Goal: Task Accomplishment & Management: Use online tool/utility

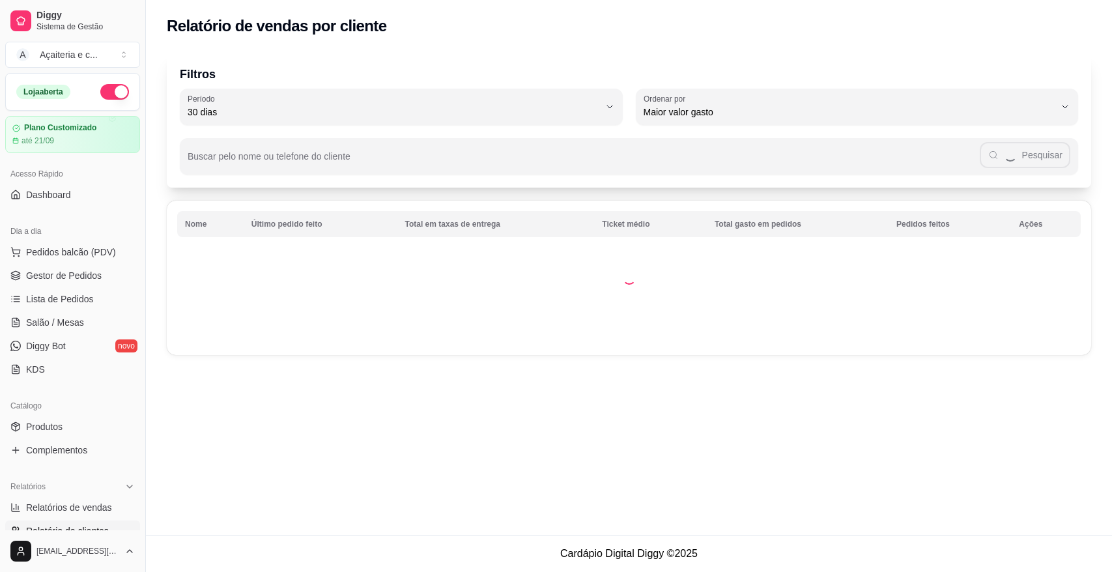
select select "30"
select select "HIGHEST_TOTAL_SPENT_WITH_ORDERS"
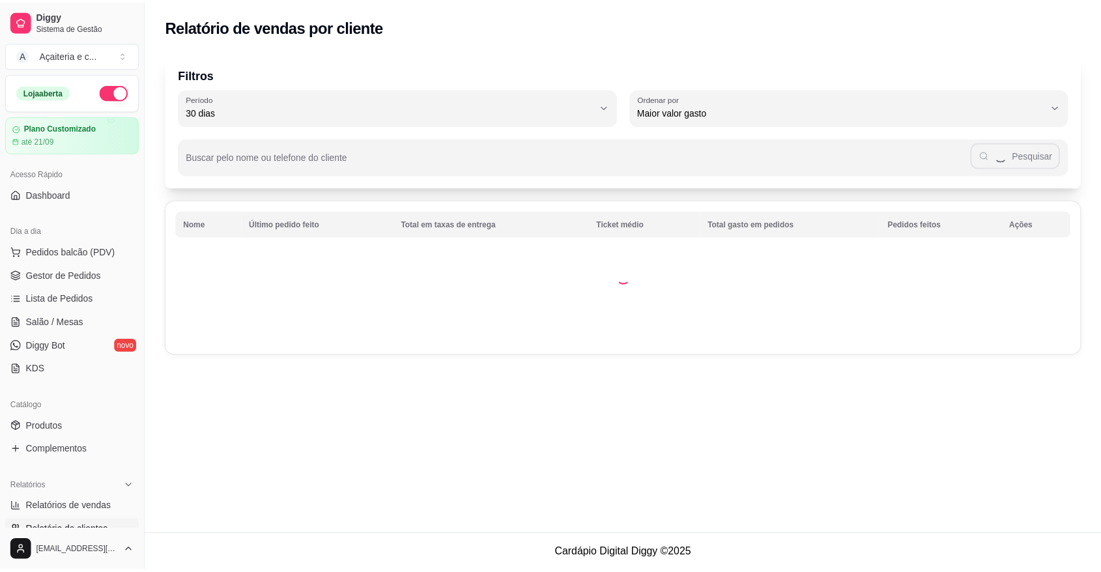
scroll to position [169, 0]
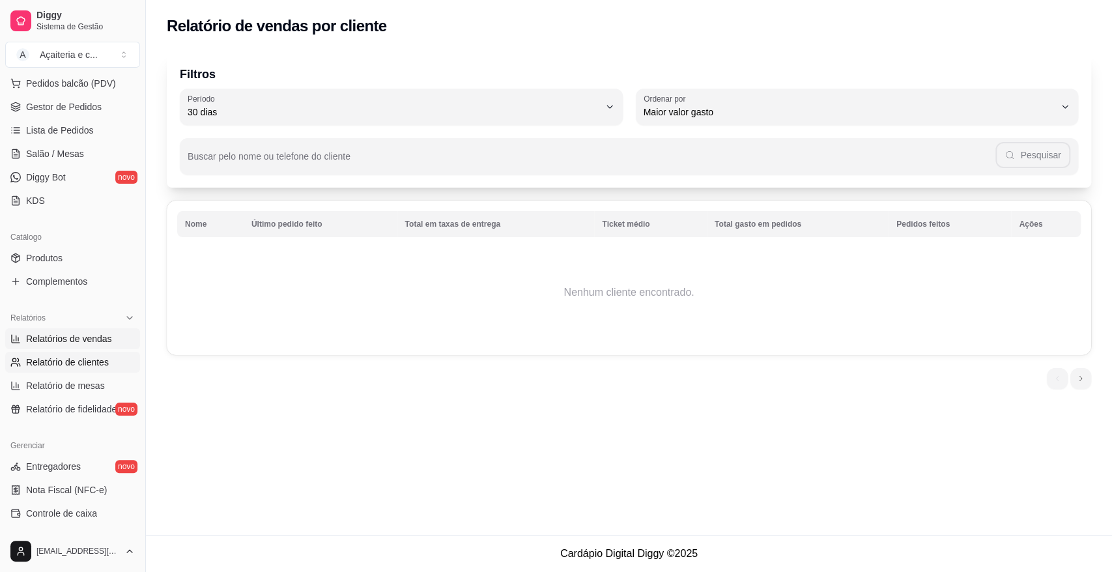
click at [100, 332] on span "Relatórios de vendas" at bounding box center [69, 338] width 86 height 13
select select "ALL"
select select "0"
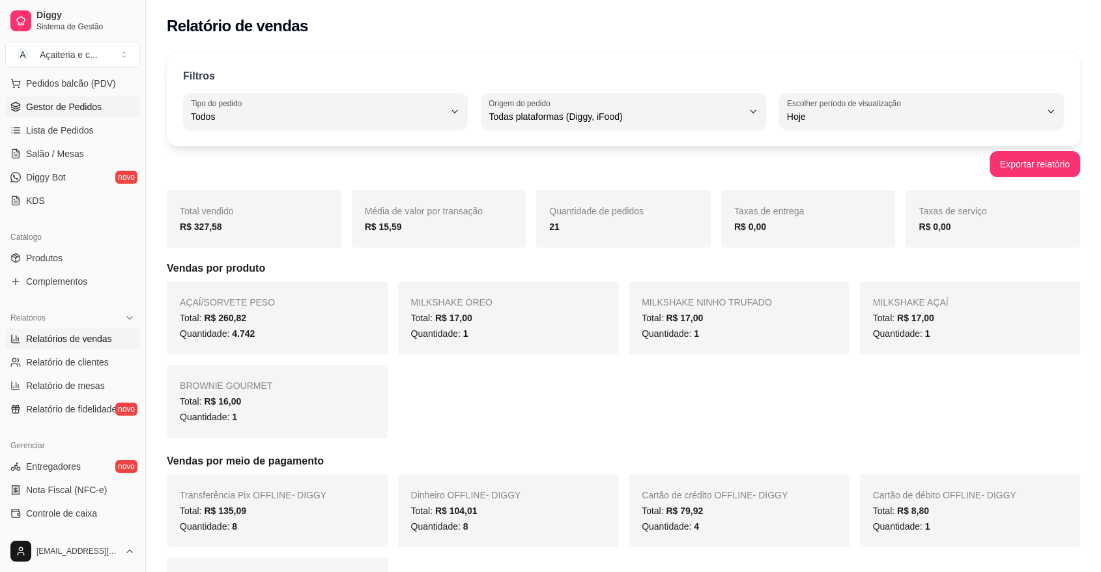
click at [65, 106] on span "Gestor de Pedidos" at bounding box center [64, 106] width 76 height 13
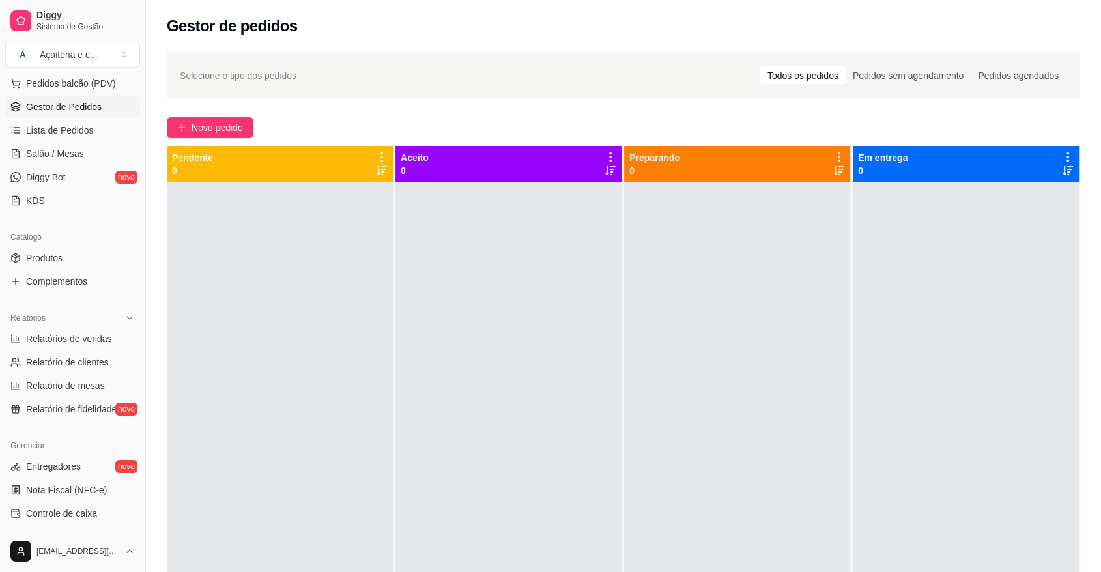
click at [881, 54] on div "Selecione o tipo dos pedidos Todos os pedidos Pedidos sem agendamento Pedidos a…" at bounding box center [624, 75] width 914 height 47
click at [231, 129] on span "Novo pedido" at bounding box center [217, 128] width 51 height 14
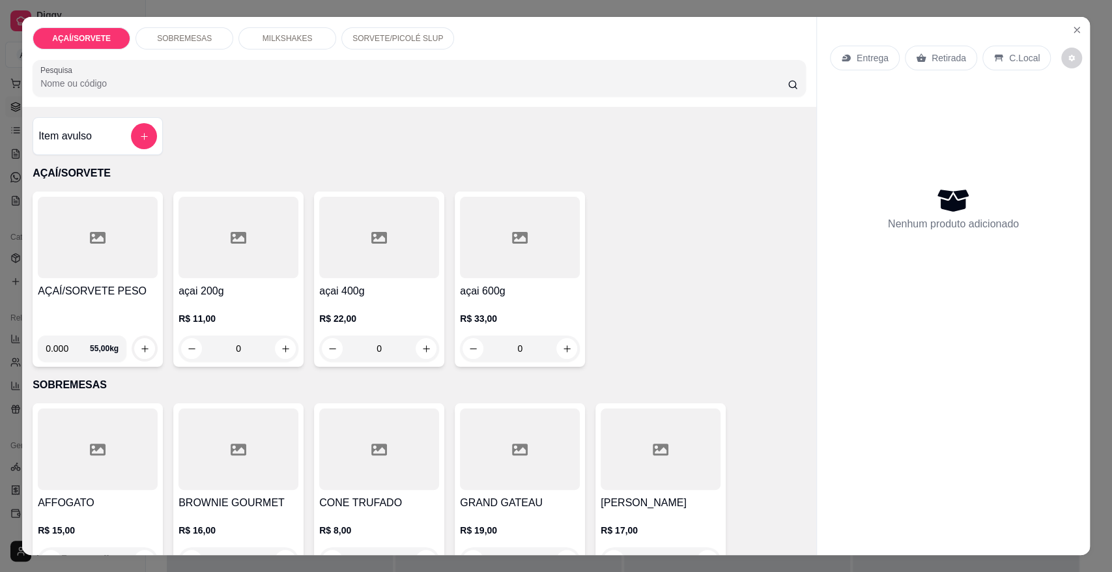
click at [111, 250] on div at bounding box center [98, 237] width 120 height 81
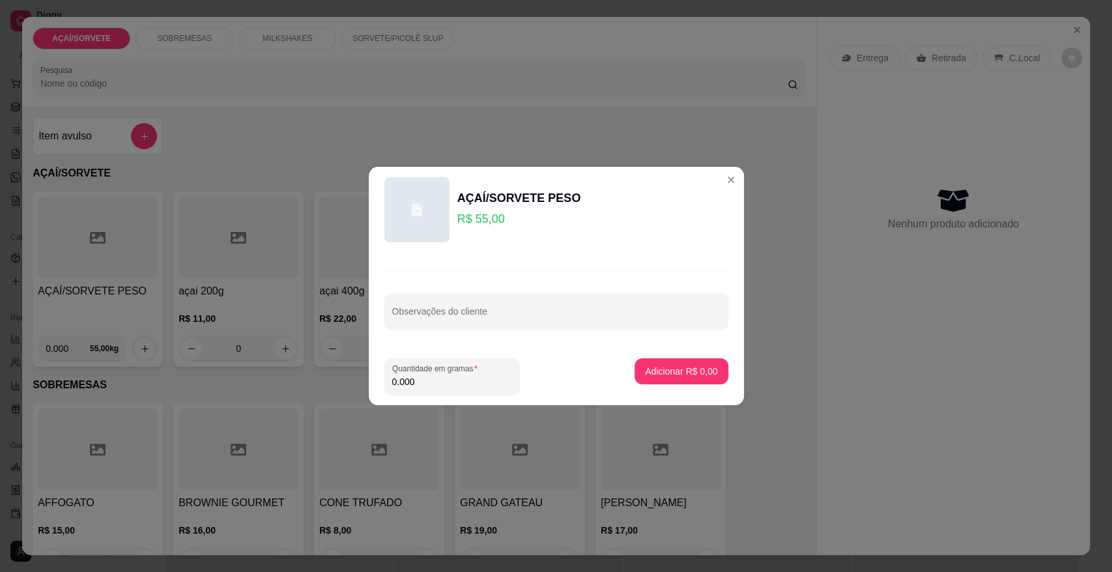
click at [427, 381] on input "0.000" at bounding box center [452, 381] width 120 height 13
type input "0.546"
click at [682, 378] on button "Adicionar R$ 30,03" at bounding box center [679, 371] width 96 height 25
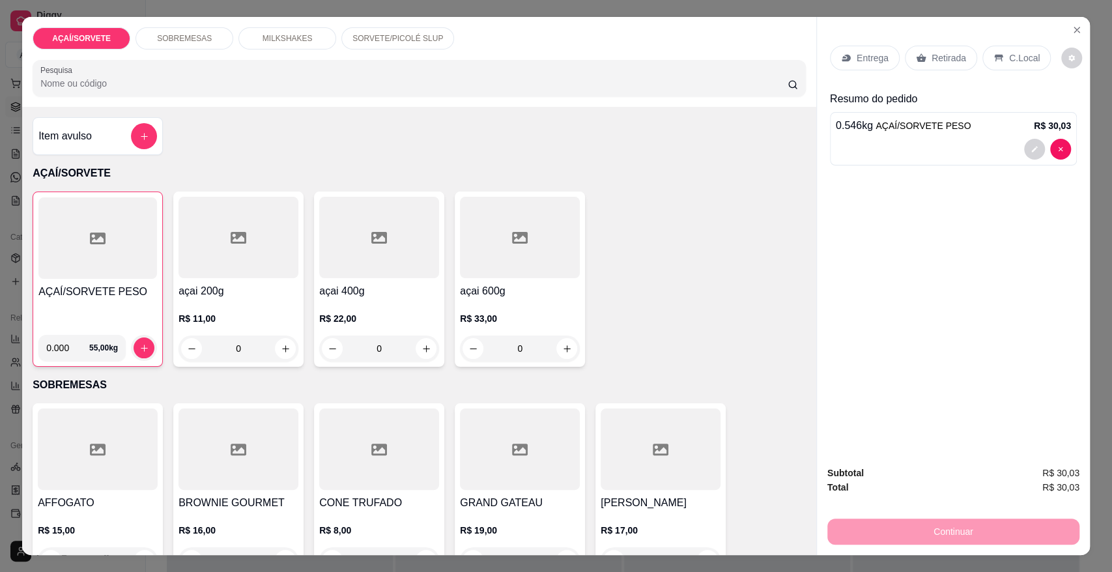
click at [917, 69] on div "Retirada" at bounding box center [941, 58] width 72 height 25
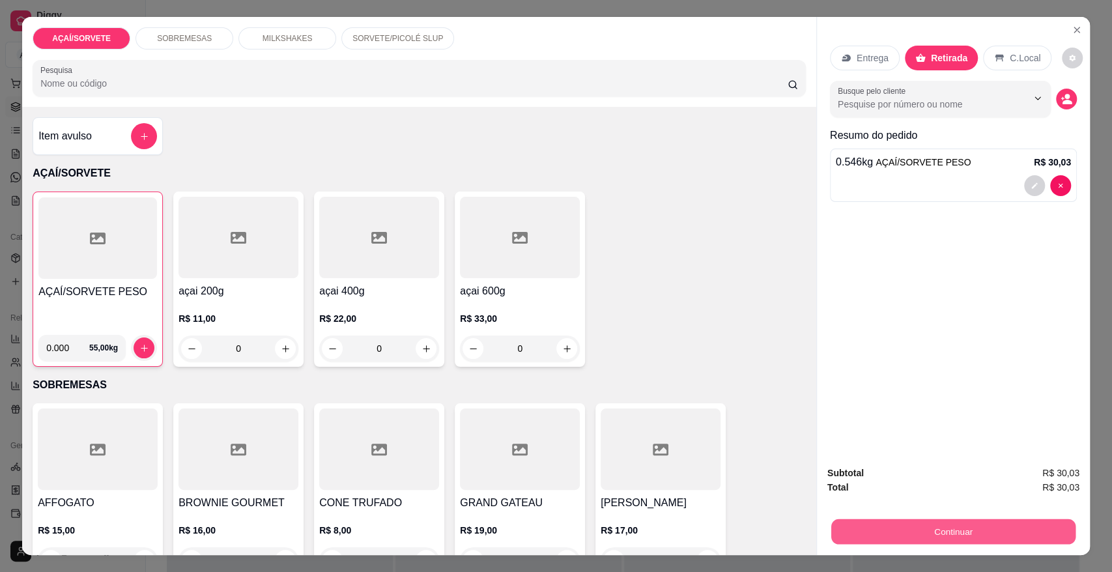
click at [878, 532] on button "Continuar" at bounding box center [953, 531] width 244 height 25
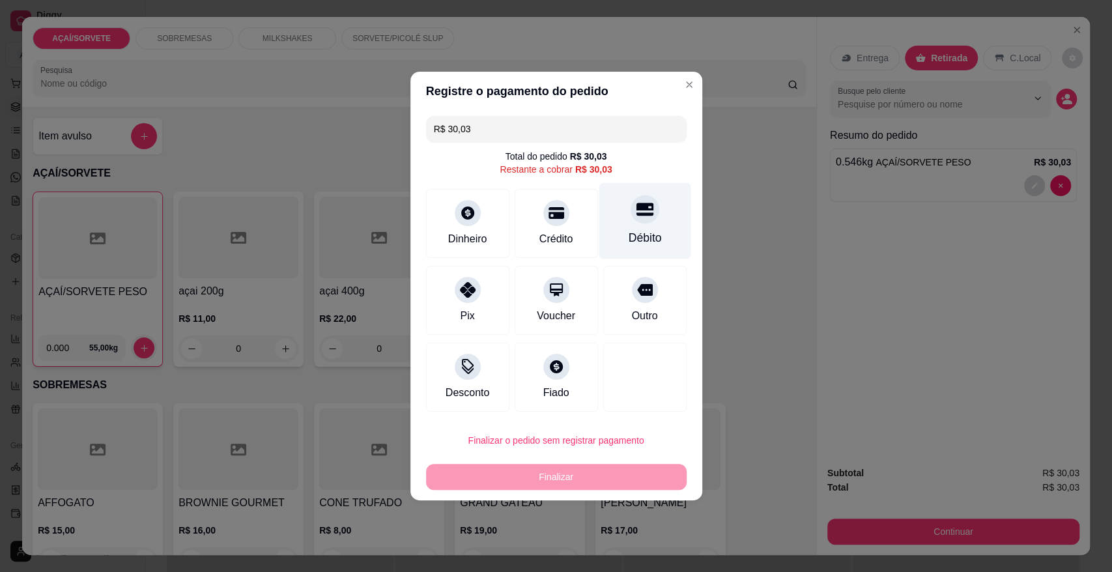
click at [645, 227] on div "Débito" at bounding box center [645, 221] width 92 height 76
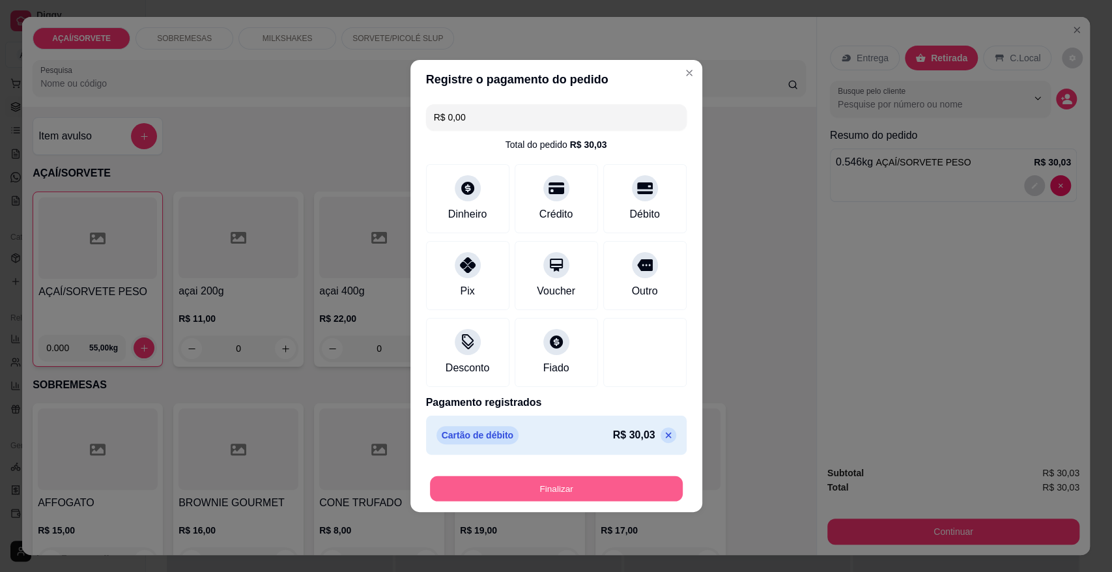
click at [647, 482] on button "Finalizar" at bounding box center [556, 488] width 253 height 25
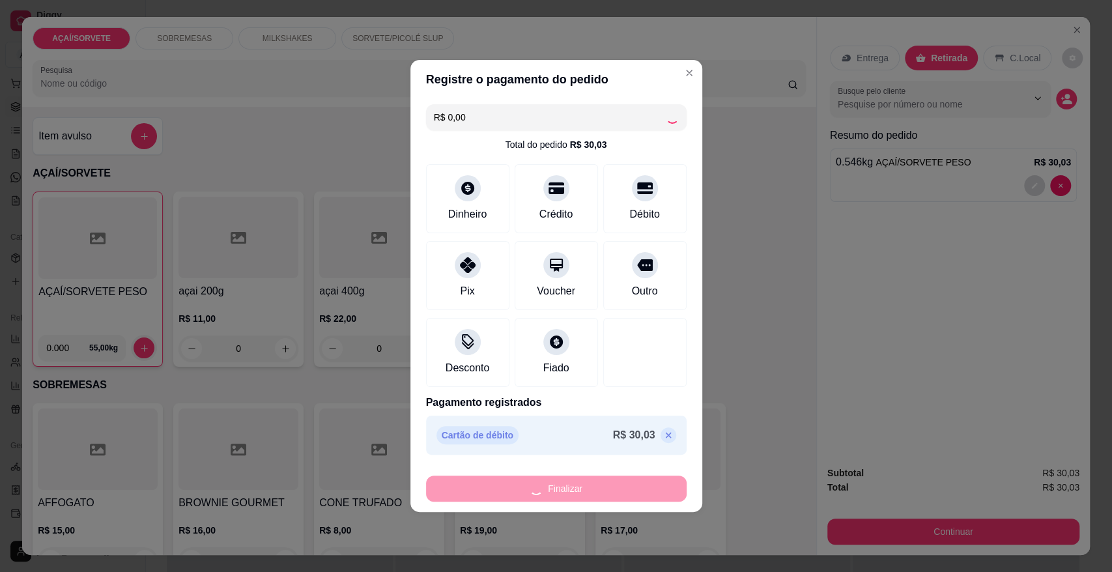
type input "-R$ 30,03"
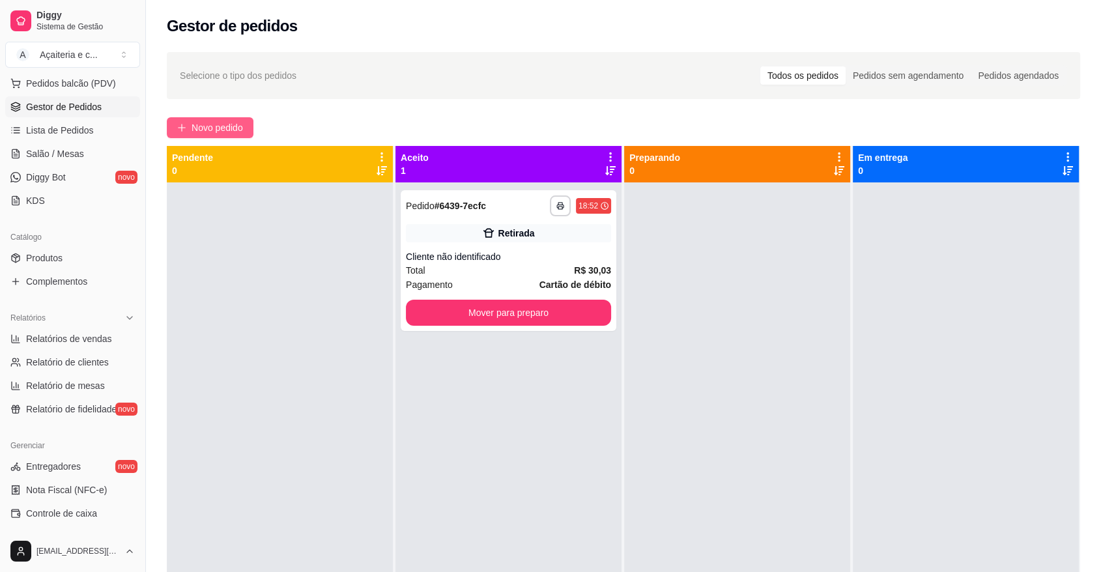
click at [209, 137] on button "Novo pedido" at bounding box center [210, 127] width 87 height 21
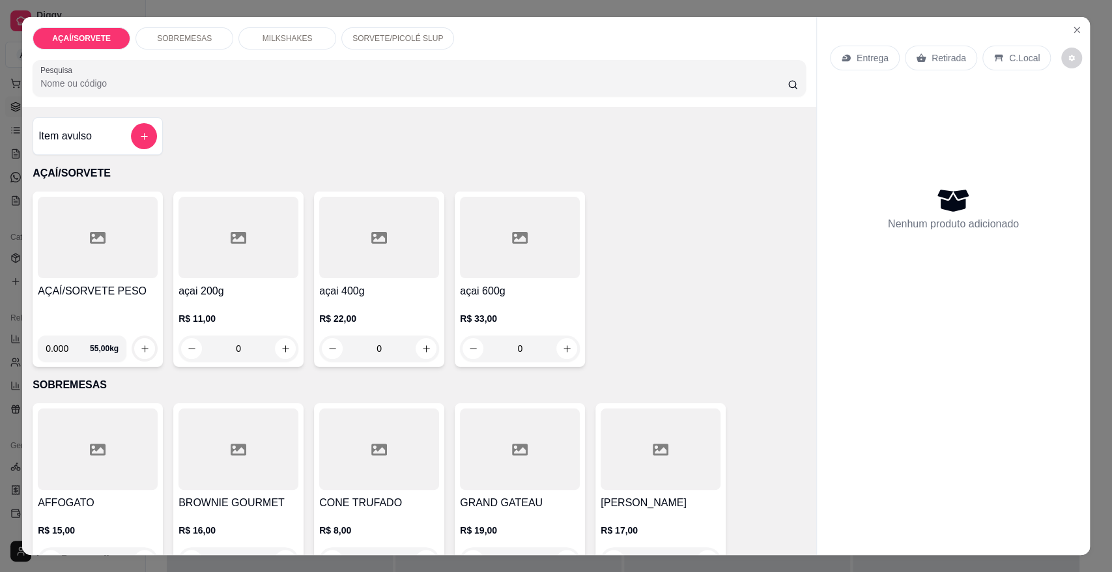
click at [91, 265] on div at bounding box center [98, 237] width 120 height 81
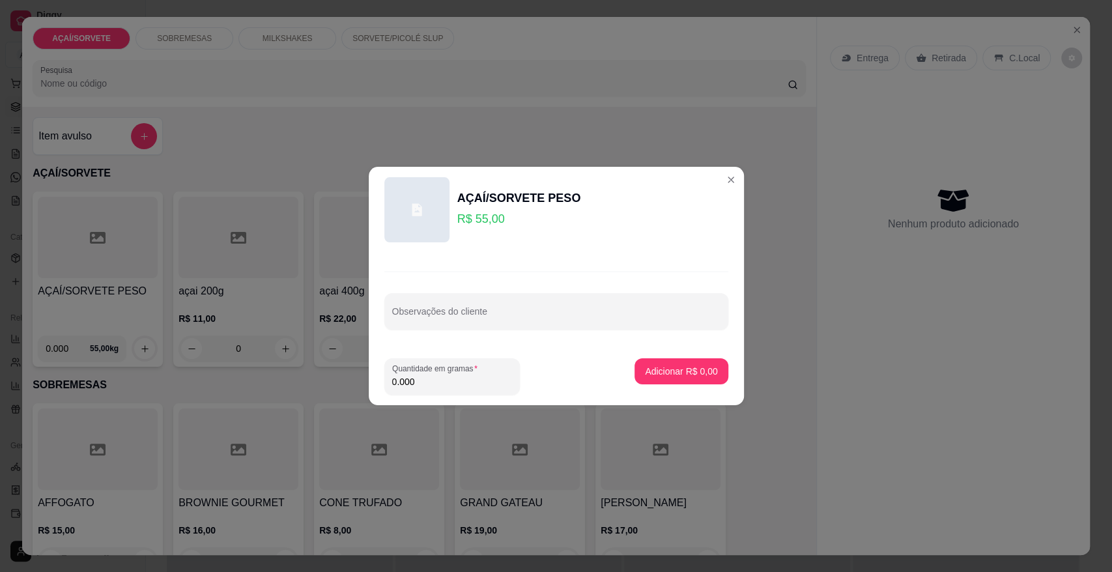
click at [431, 385] on input "0.000" at bounding box center [452, 381] width 120 height 13
type input "0.264"
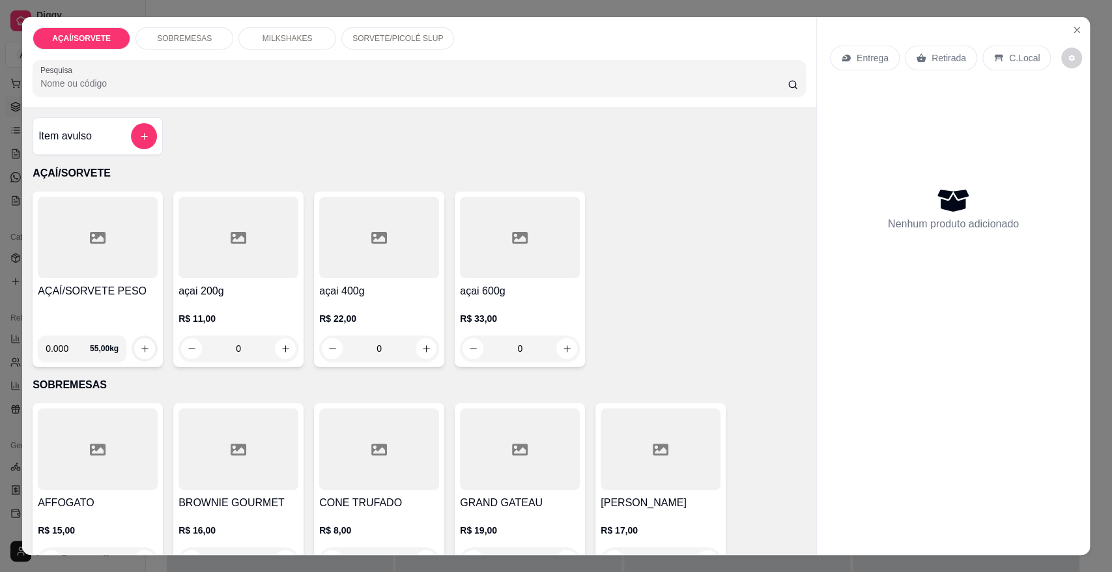
click at [1075, 31] on icon "Close" at bounding box center [1077, 30] width 10 height 10
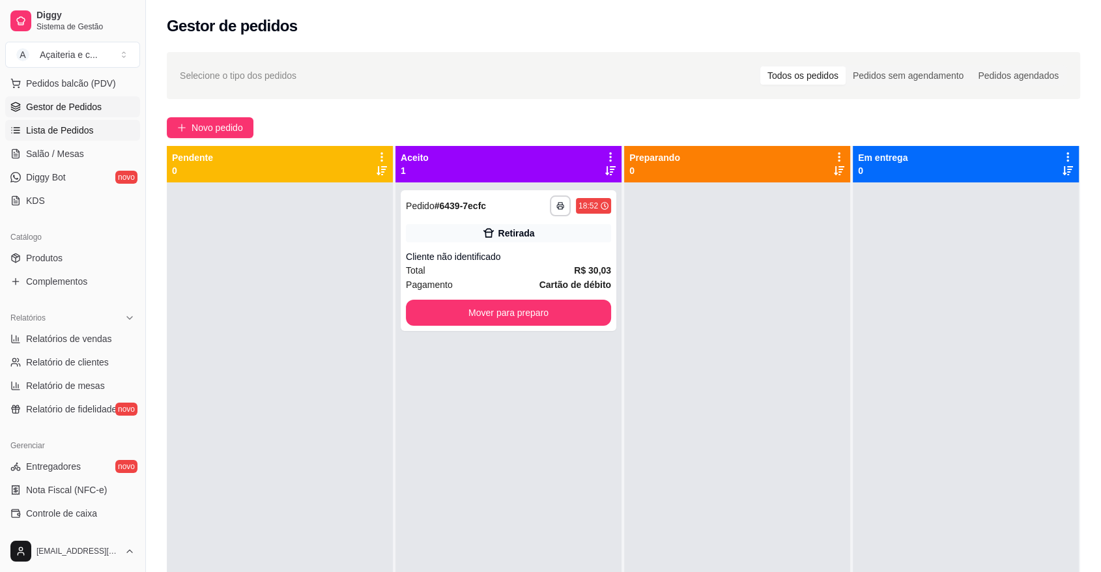
click at [84, 128] on span "Lista de Pedidos" at bounding box center [60, 130] width 68 height 13
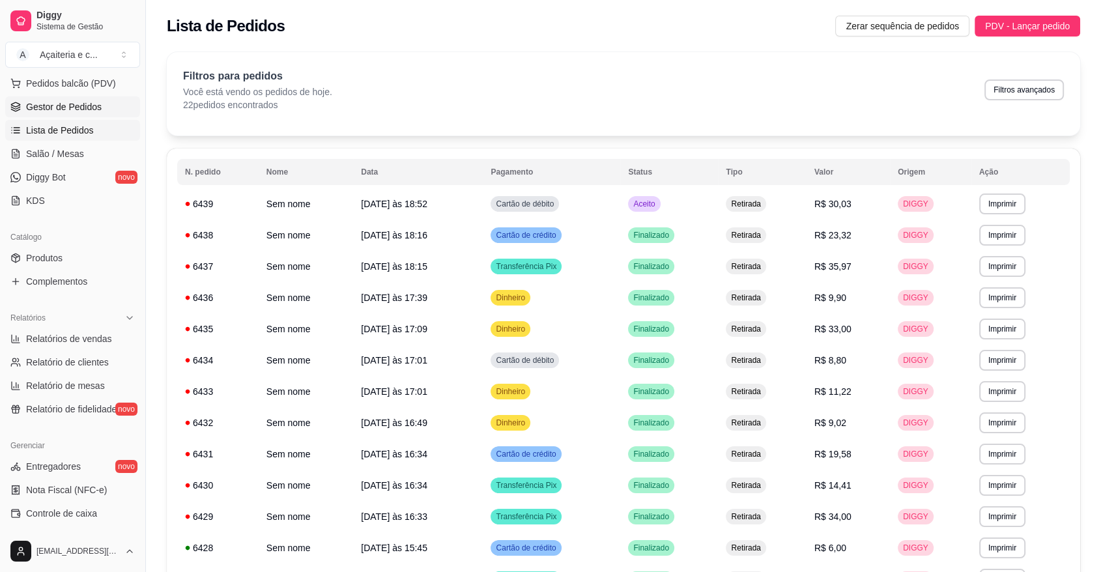
click at [83, 113] on link "Gestor de Pedidos" at bounding box center [72, 106] width 135 height 21
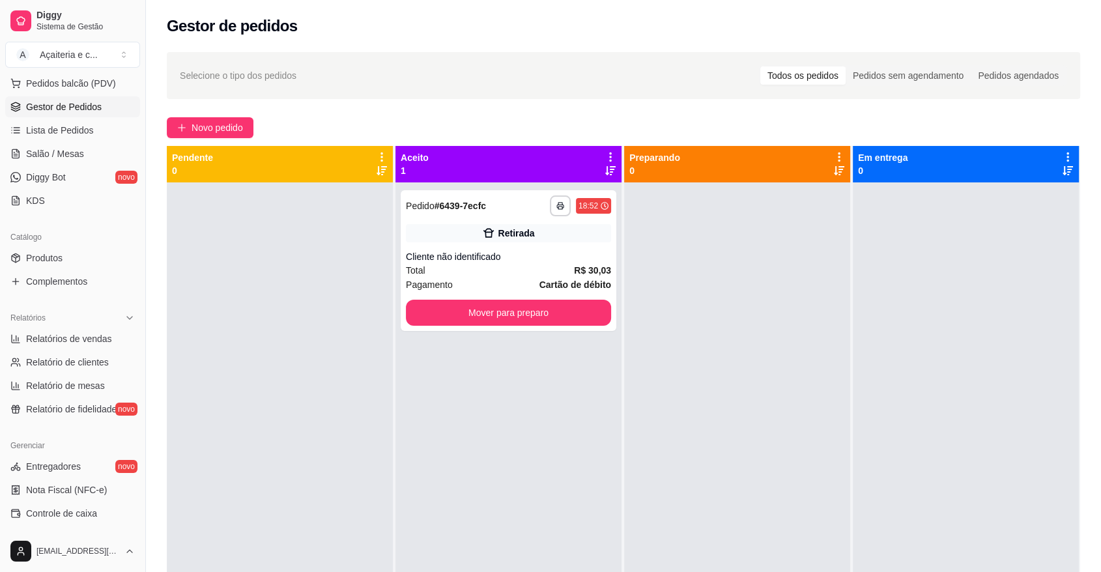
click at [194, 143] on div "**********" at bounding box center [623, 388] width 955 height 689
click at [195, 139] on div "**********" at bounding box center [623, 388] width 955 height 689
click at [199, 132] on span "Novo pedido" at bounding box center [217, 128] width 51 height 14
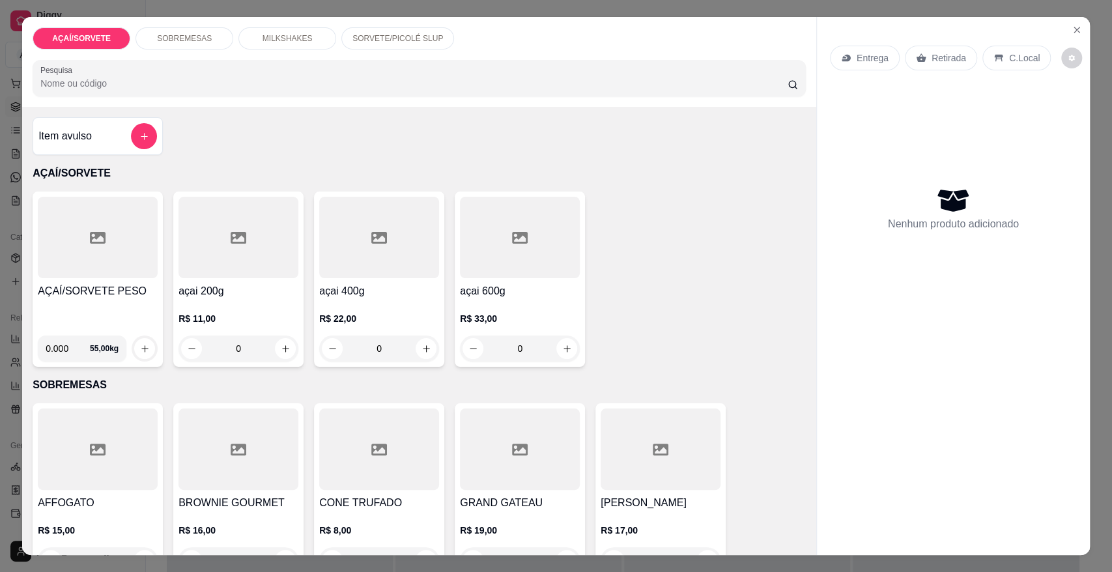
click at [124, 295] on h4 "AÇAÍ/SORVETE PESO" at bounding box center [98, 291] width 120 height 16
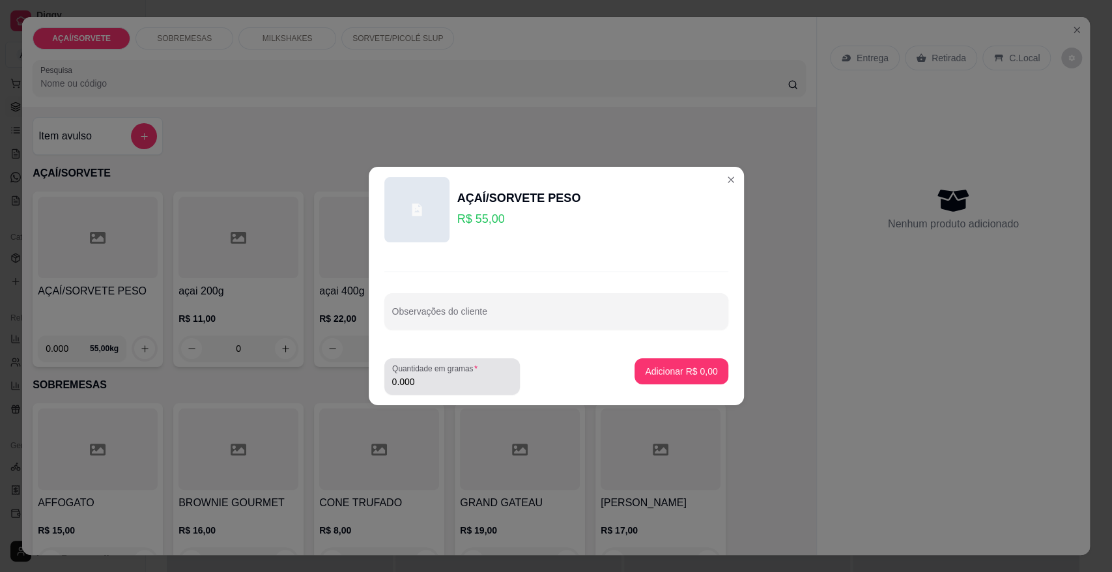
click at [490, 383] on input "0.000" at bounding box center [452, 381] width 120 height 13
type input "0.264"
click at [700, 377] on p "Adicionar R$ 14,52" at bounding box center [679, 371] width 76 height 12
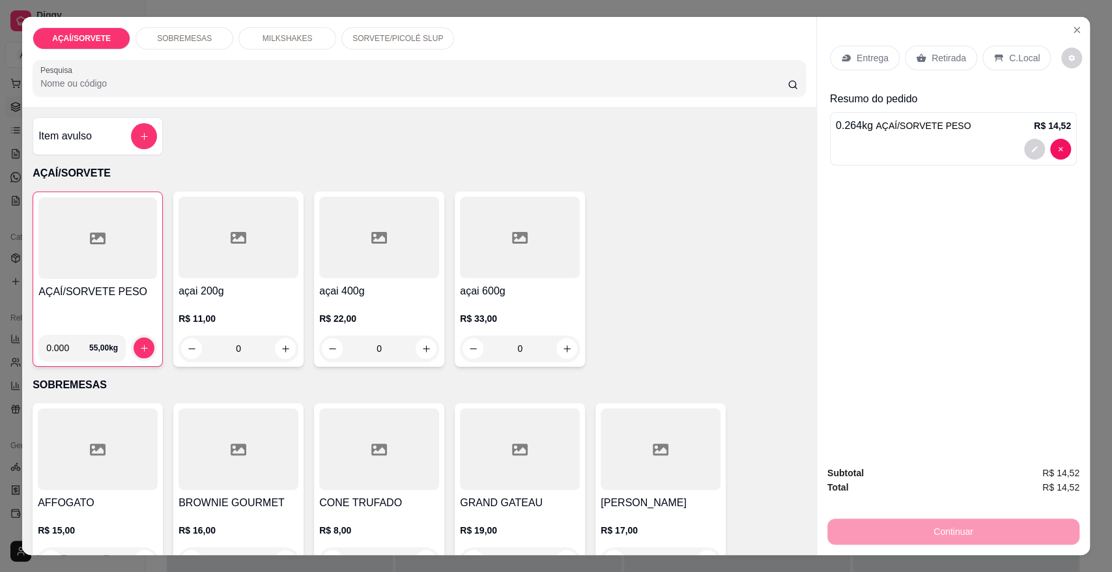
click at [919, 58] on div "Retirada" at bounding box center [941, 58] width 72 height 25
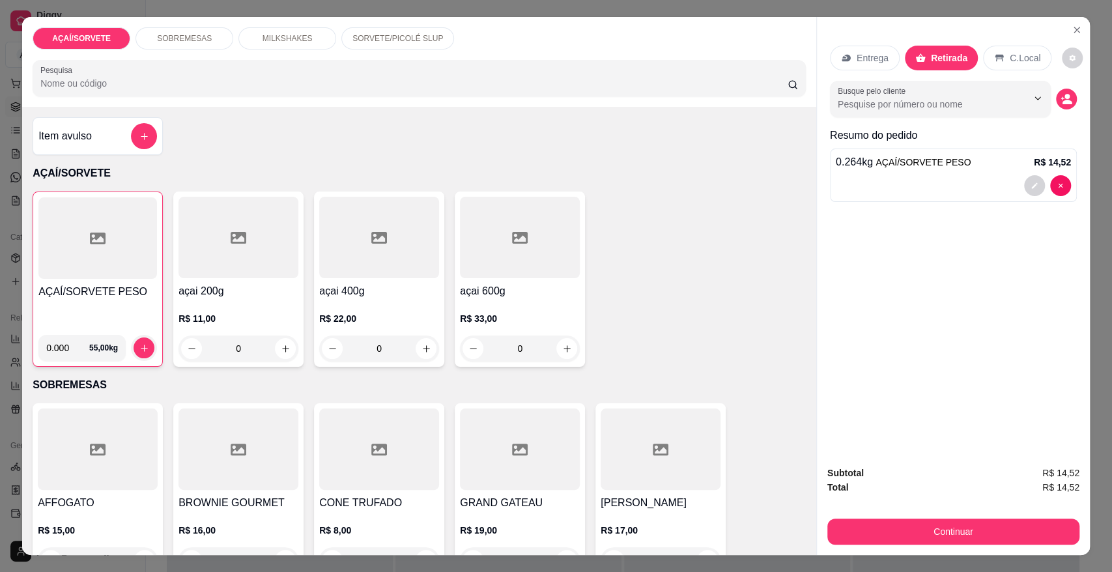
click at [945, 551] on div "Subtotal R$ 14,52 Total R$ 14,52 Continuar" at bounding box center [953, 505] width 273 height 100
drag, startPoint x: 945, startPoint y: 551, endPoint x: 943, endPoint y: 536, distance: 15.0
click at [943, 536] on div "Subtotal R$ 14,52 Total R$ 14,52 Continuar" at bounding box center [953, 505] width 273 height 100
click at [975, 524] on button "Continuar" at bounding box center [953, 531] width 244 height 25
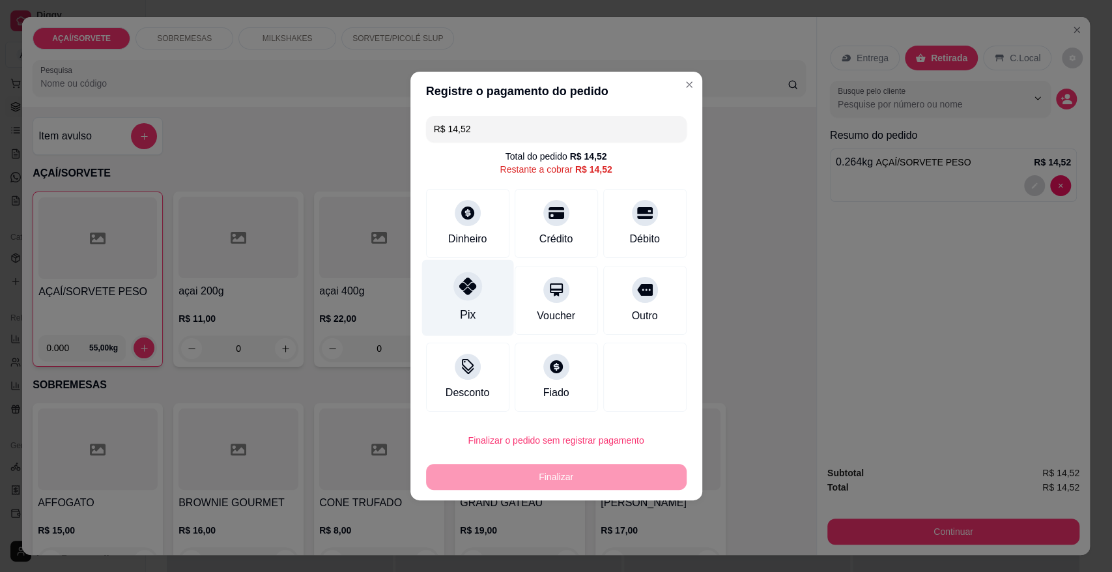
click at [441, 288] on div "Pix" at bounding box center [468, 298] width 92 height 76
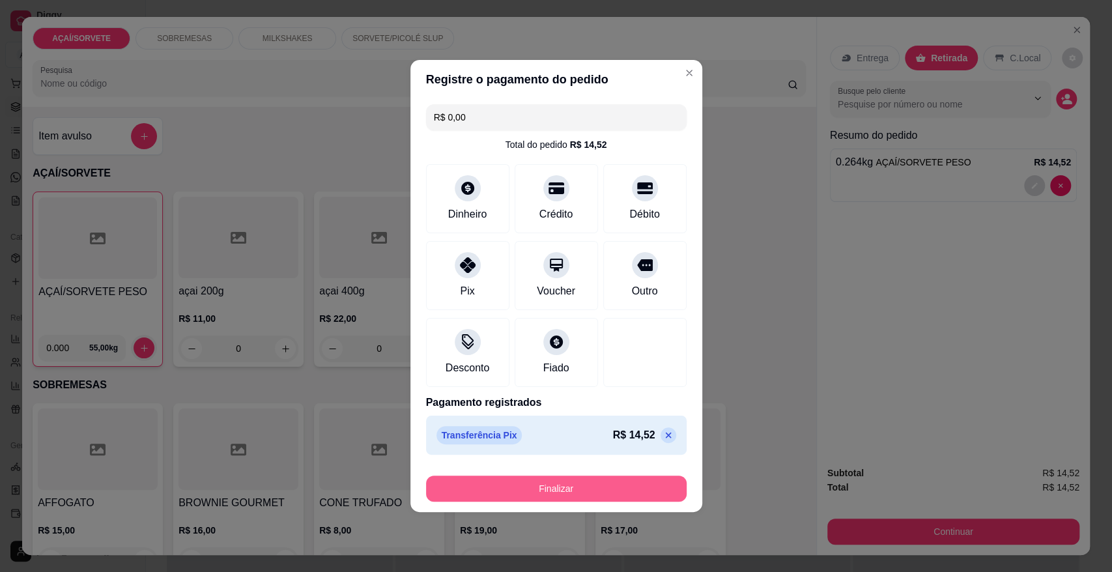
click at [543, 483] on button "Finalizar" at bounding box center [556, 489] width 261 height 26
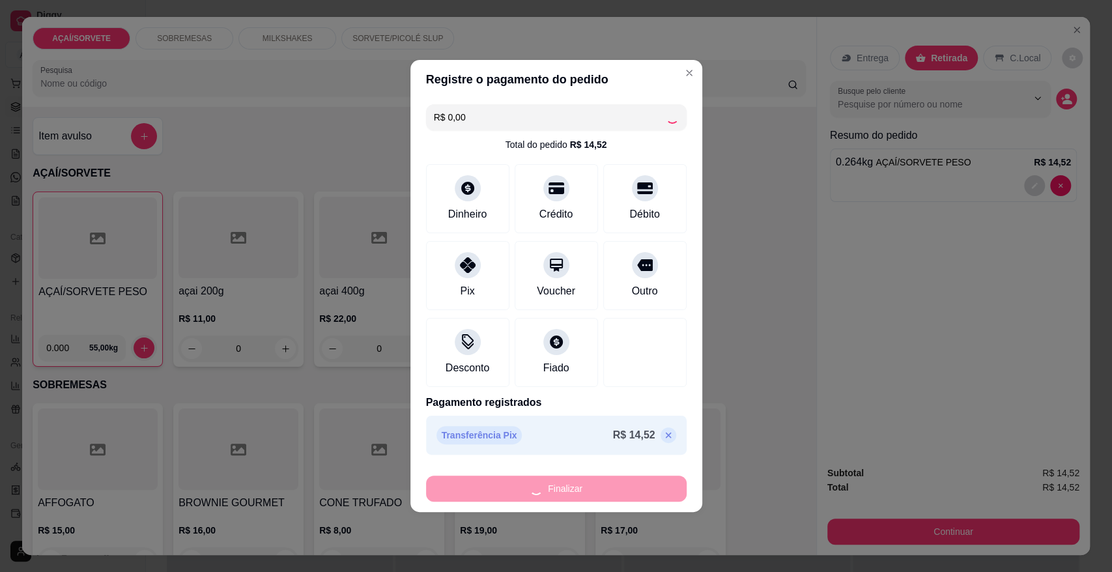
type input "-R$ 14,52"
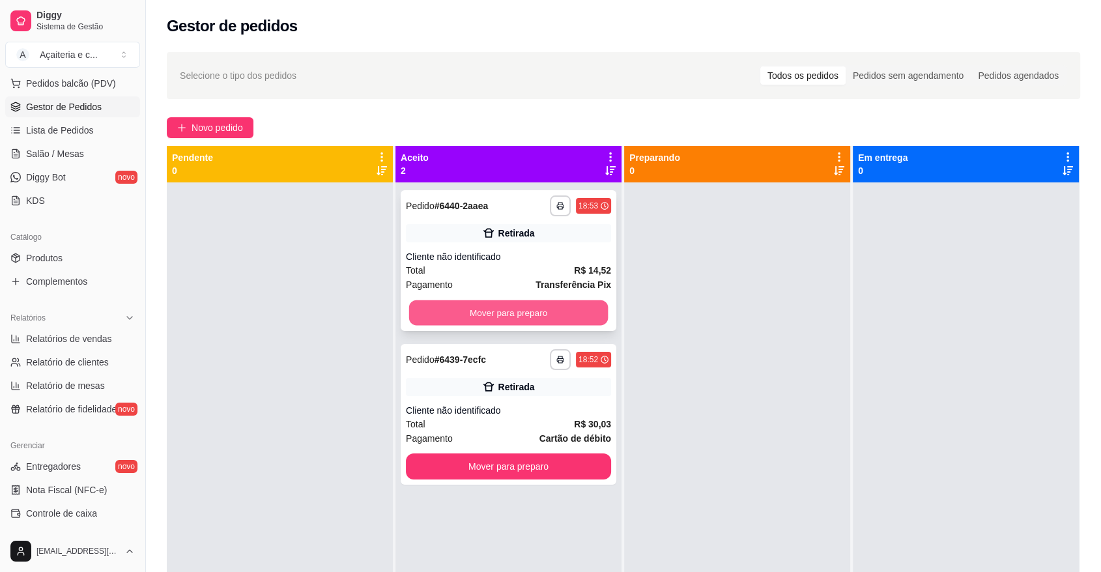
click at [555, 314] on button "Mover para preparo" at bounding box center [508, 312] width 199 height 25
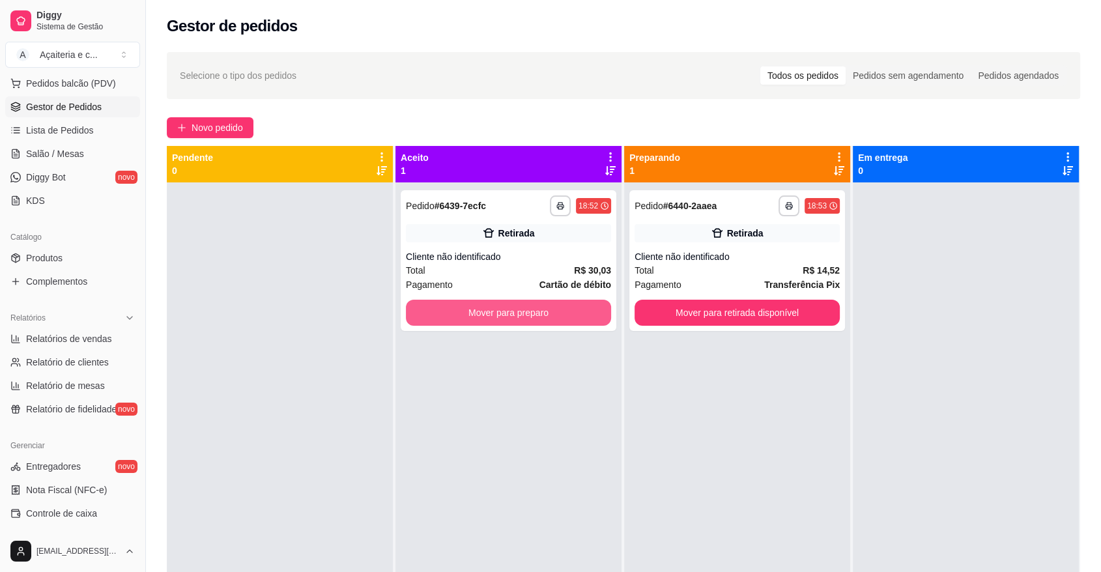
click at [555, 314] on button "Mover para preparo" at bounding box center [508, 313] width 205 height 26
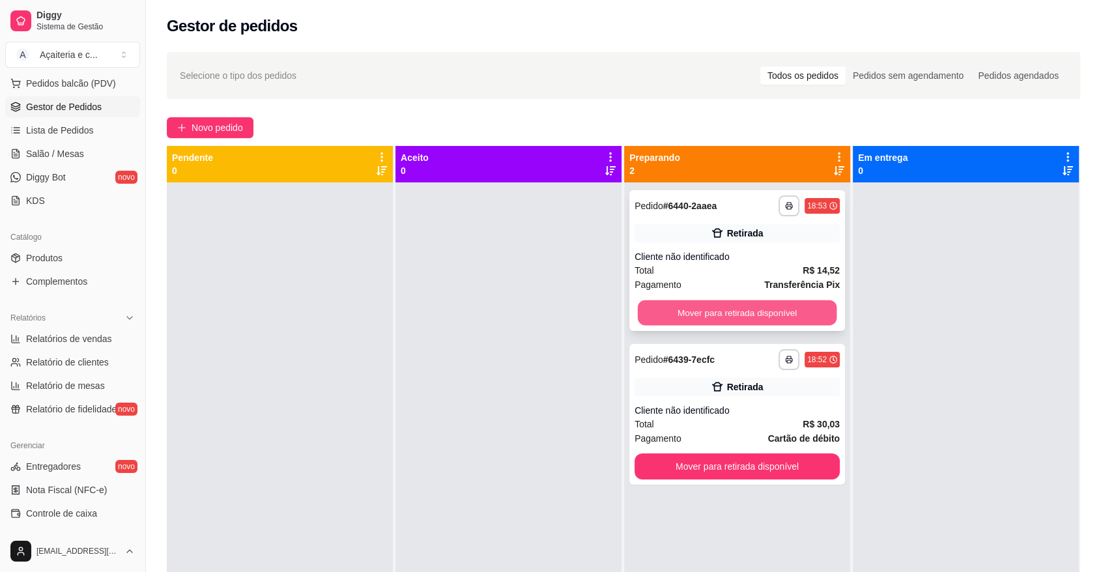
click at [644, 319] on button "Mover para retirada disponível" at bounding box center [737, 312] width 199 height 25
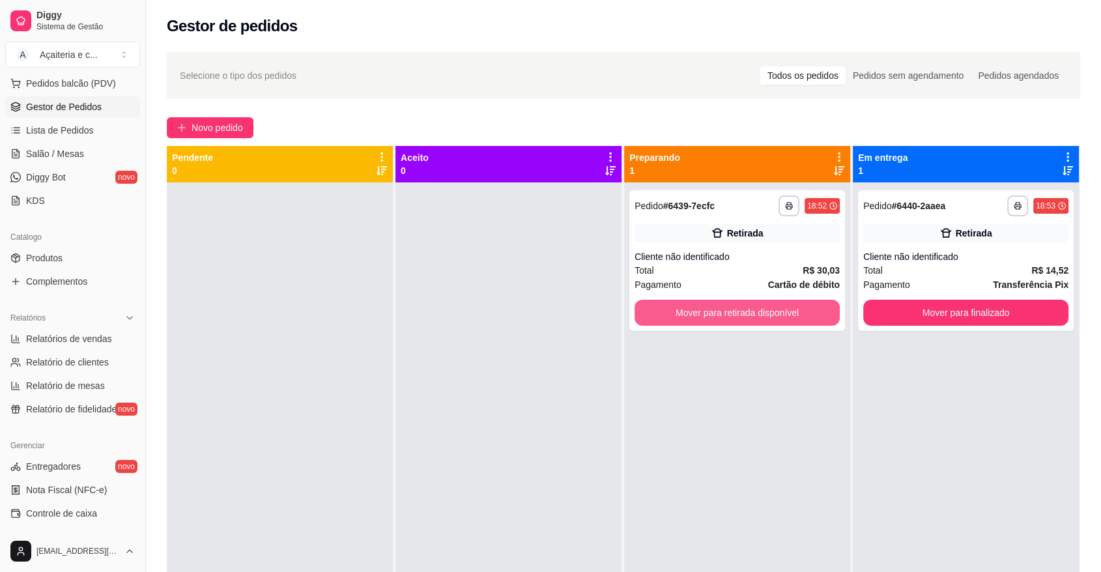
click at [644, 319] on button "Mover para retirada disponível" at bounding box center [737, 313] width 205 height 26
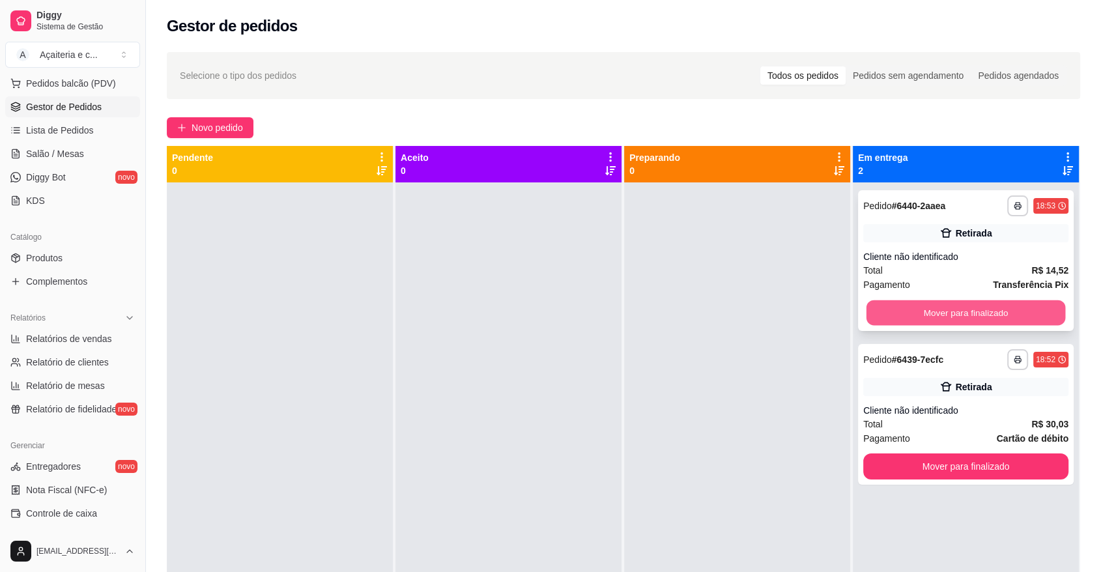
click at [905, 313] on button "Mover para finalizado" at bounding box center [966, 312] width 199 height 25
click at [905, 453] on button "Mover para finalizado" at bounding box center [965, 466] width 205 height 26
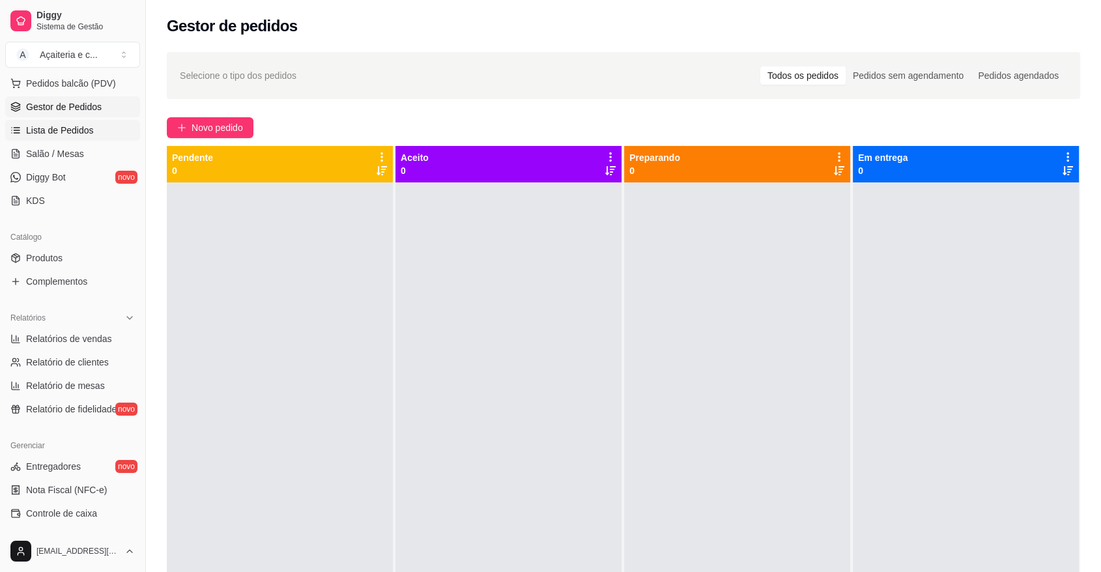
click at [68, 122] on link "Lista de Pedidos" at bounding box center [72, 130] width 135 height 21
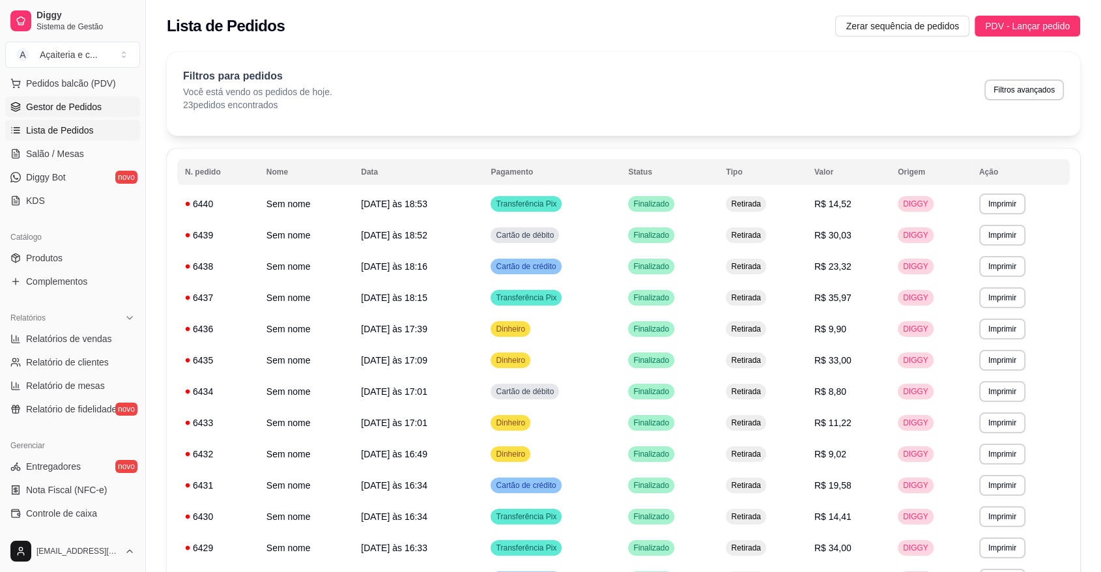
click at [76, 100] on span "Gestor de Pedidos" at bounding box center [64, 106] width 76 height 13
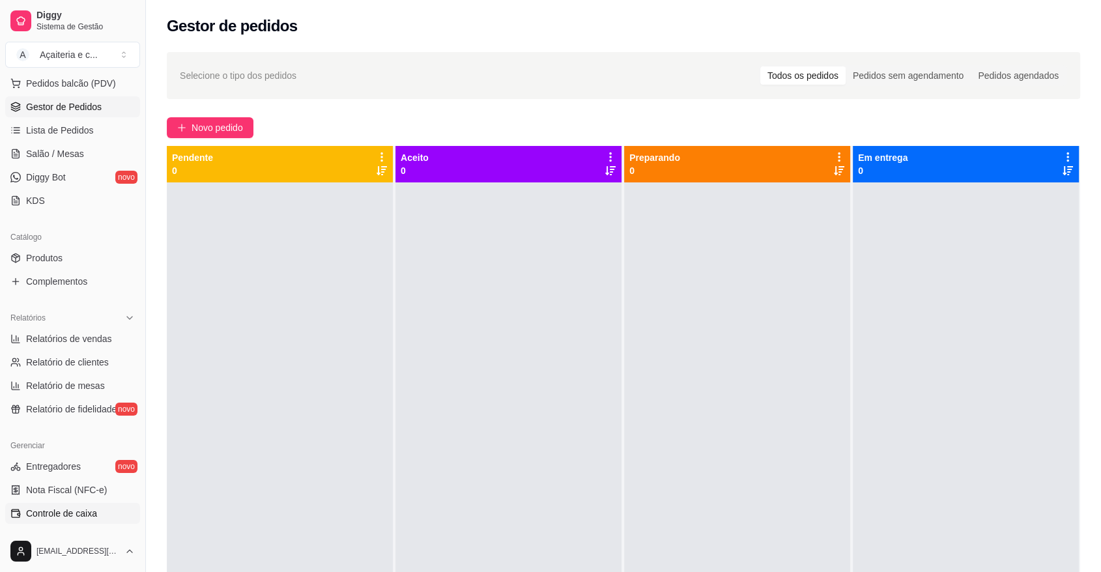
click at [74, 513] on span "Controle de caixa" at bounding box center [61, 513] width 71 height 13
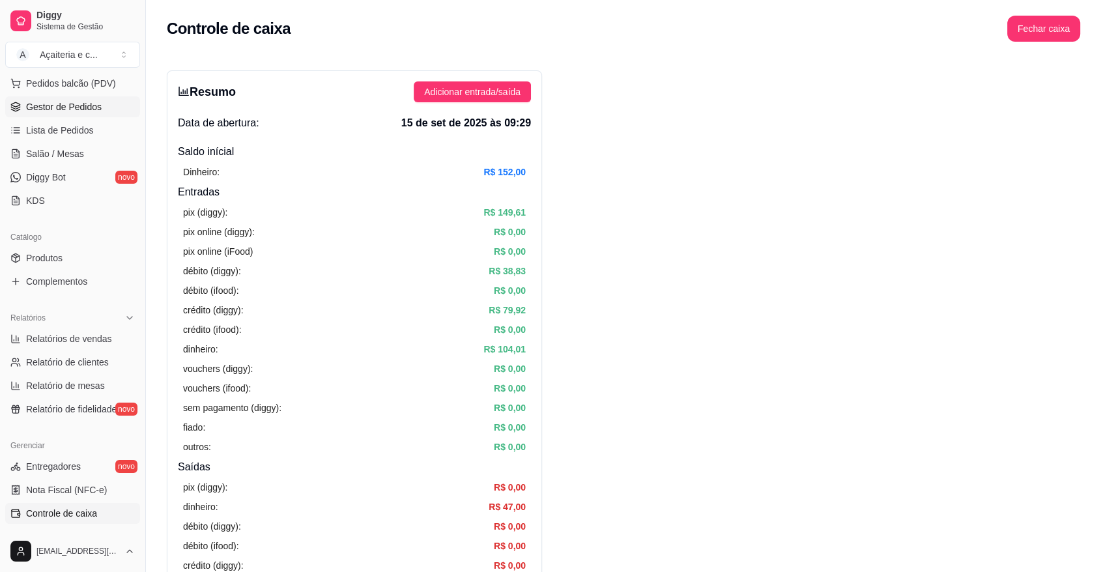
click at [35, 96] on link "Gestor de Pedidos" at bounding box center [72, 106] width 135 height 21
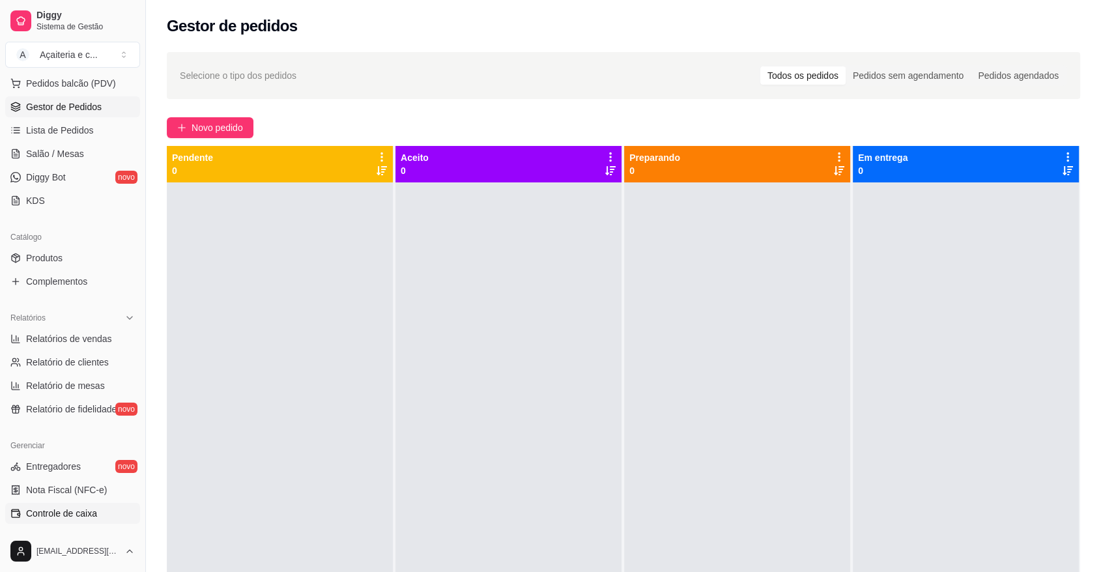
click at [61, 517] on span "Controle de caixa" at bounding box center [61, 513] width 71 height 13
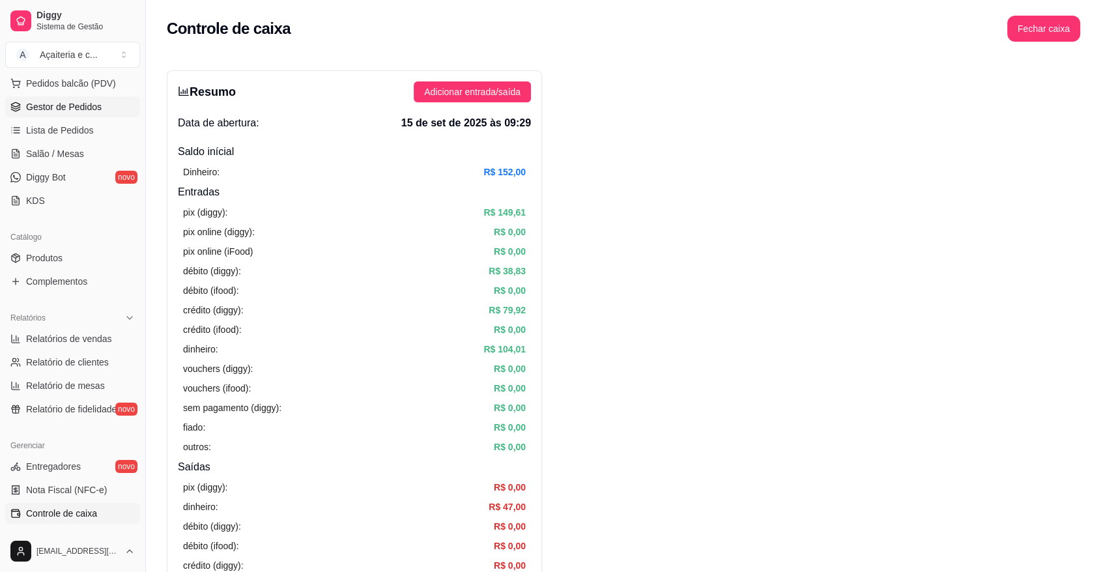
click at [57, 112] on span "Gestor de Pedidos" at bounding box center [64, 106] width 76 height 13
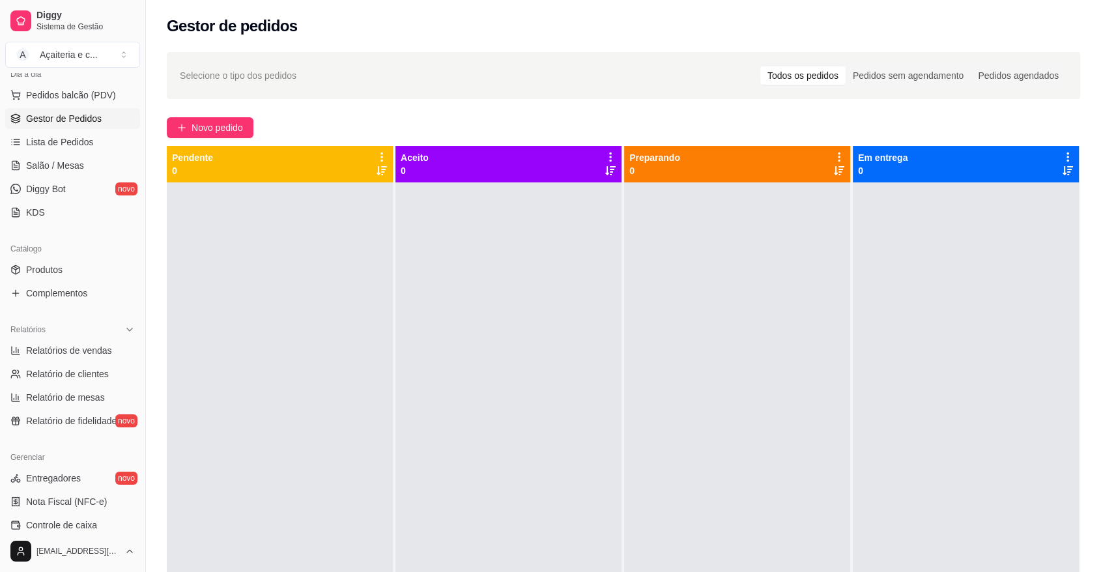
scroll to position [161, 0]
click at [68, 518] on span "Controle de caixa" at bounding box center [61, 521] width 71 height 13
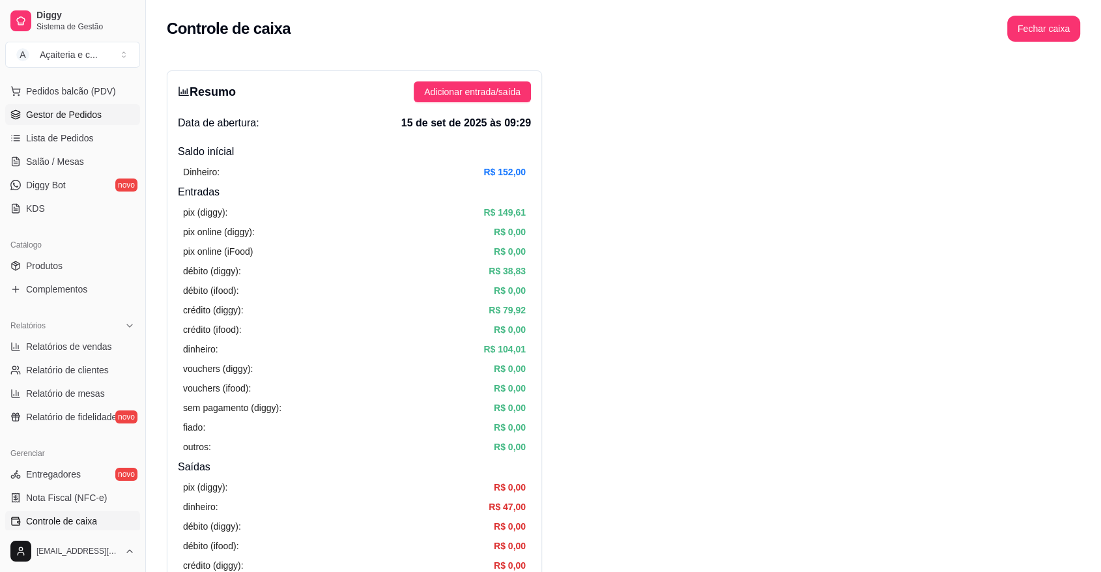
click at [77, 110] on span "Gestor de Pedidos" at bounding box center [64, 114] width 76 height 13
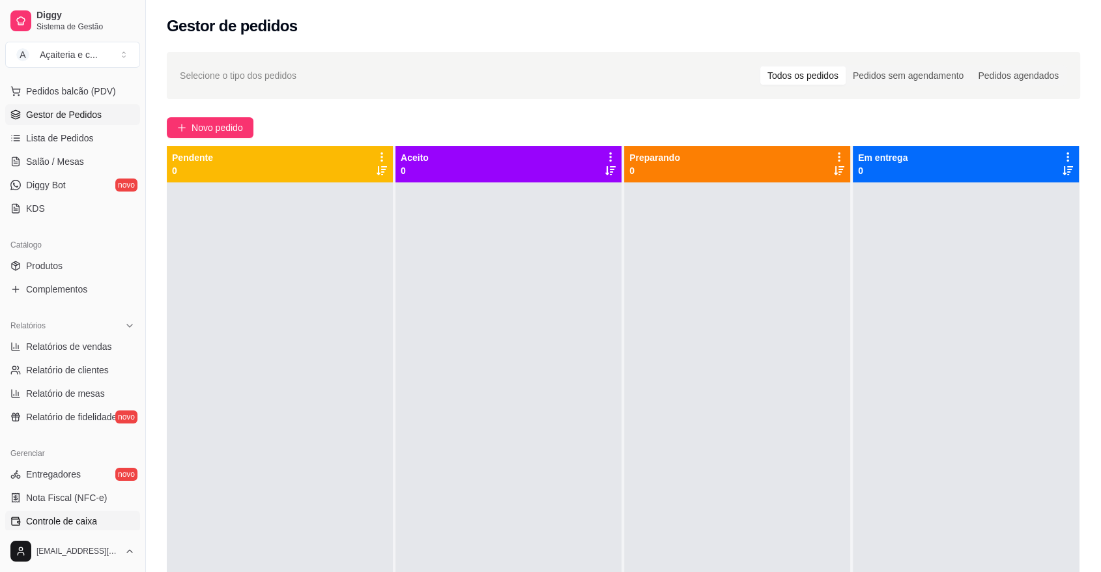
click at [98, 523] on link "Controle de caixa" at bounding box center [72, 521] width 135 height 21
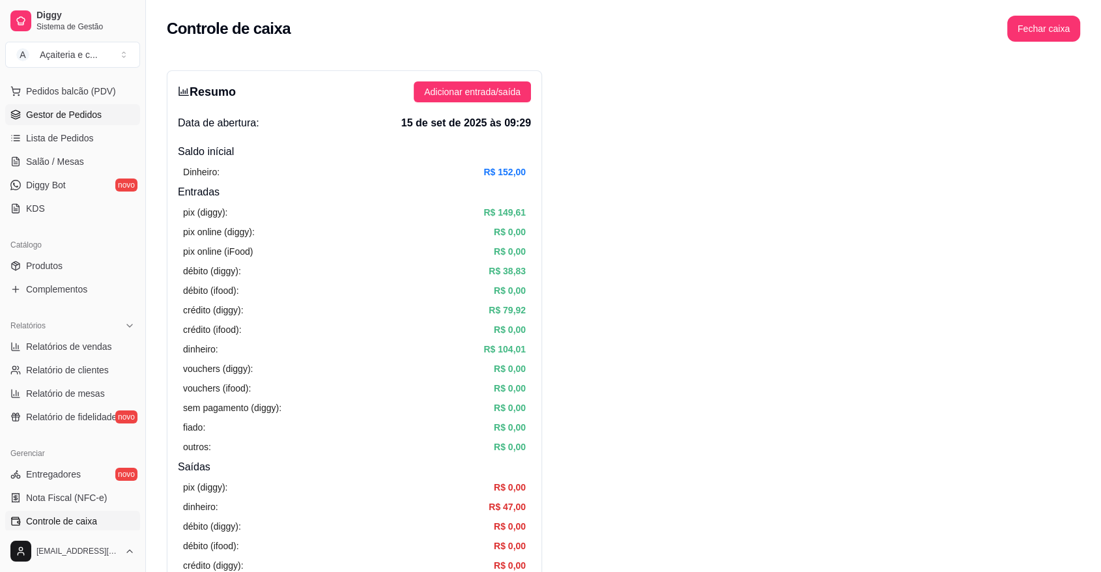
click at [78, 117] on span "Gestor de Pedidos" at bounding box center [64, 114] width 76 height 13
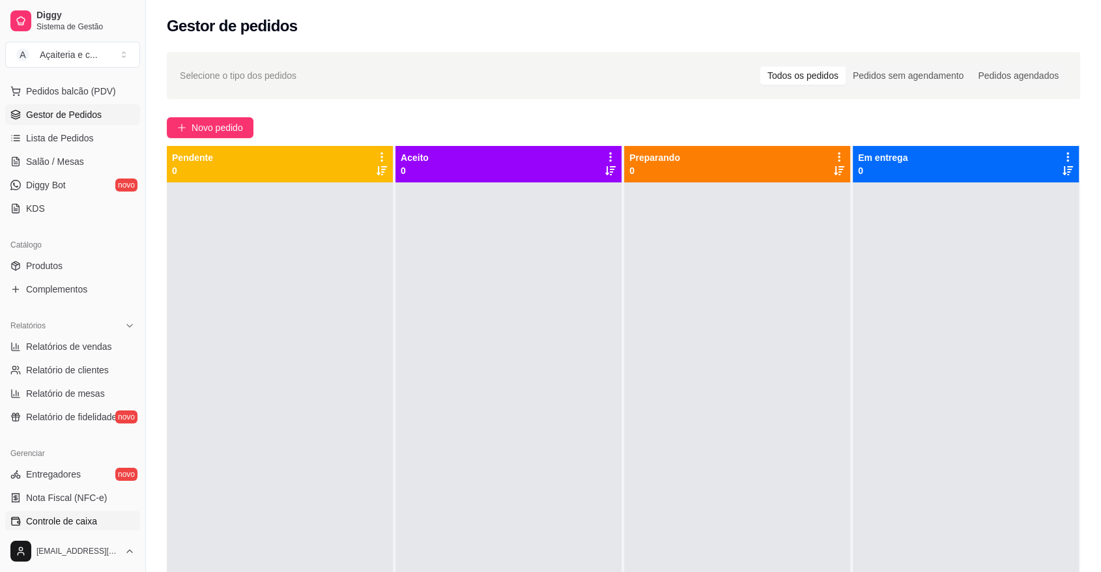
click at [76, 515] on span "Controle de caixa" at bounding box center [61, 521] width 71 height 13
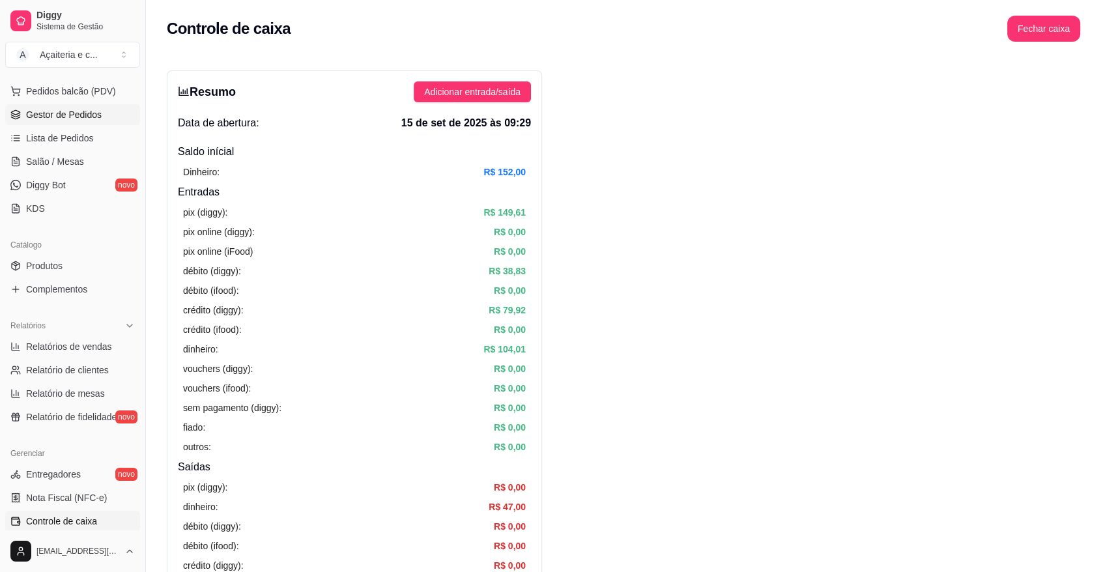
click at [113, 113] on link "Gestor de Pedidos" at bounding box center [72, 114] width 135 height 21
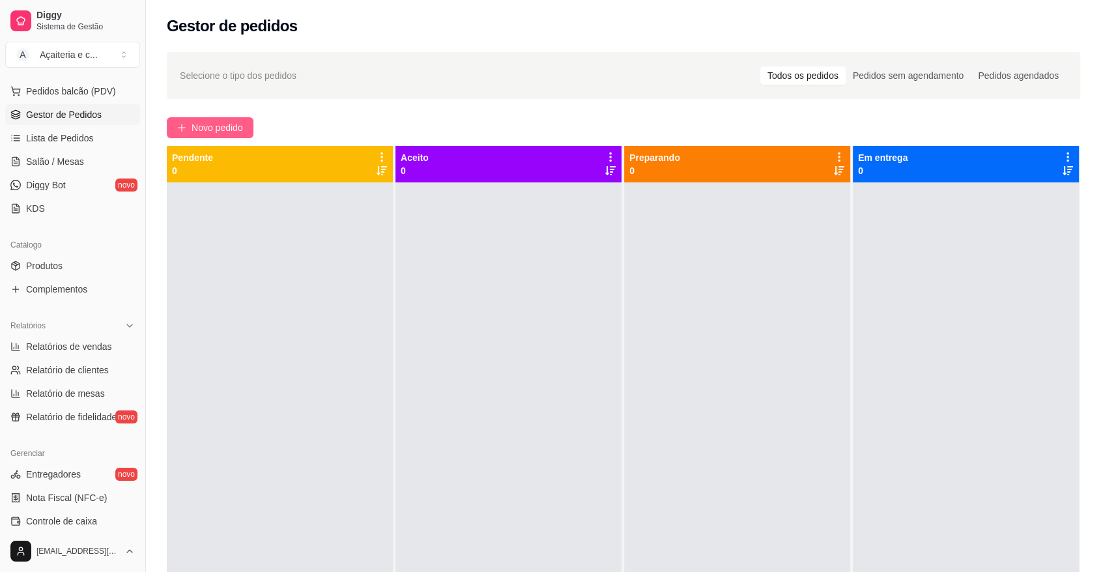
click at [190, 122] on button "Novo pedido" at bounding box center [210, 127] width 87 height 21
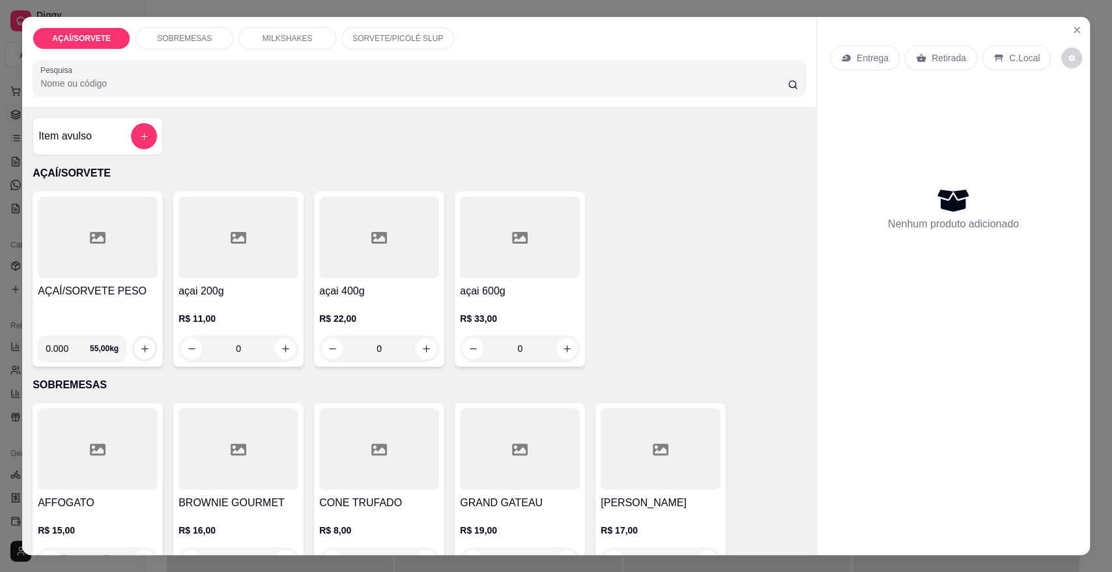
click at [96, 243] on icon at bounding box center [98, 238] width 16 height 16
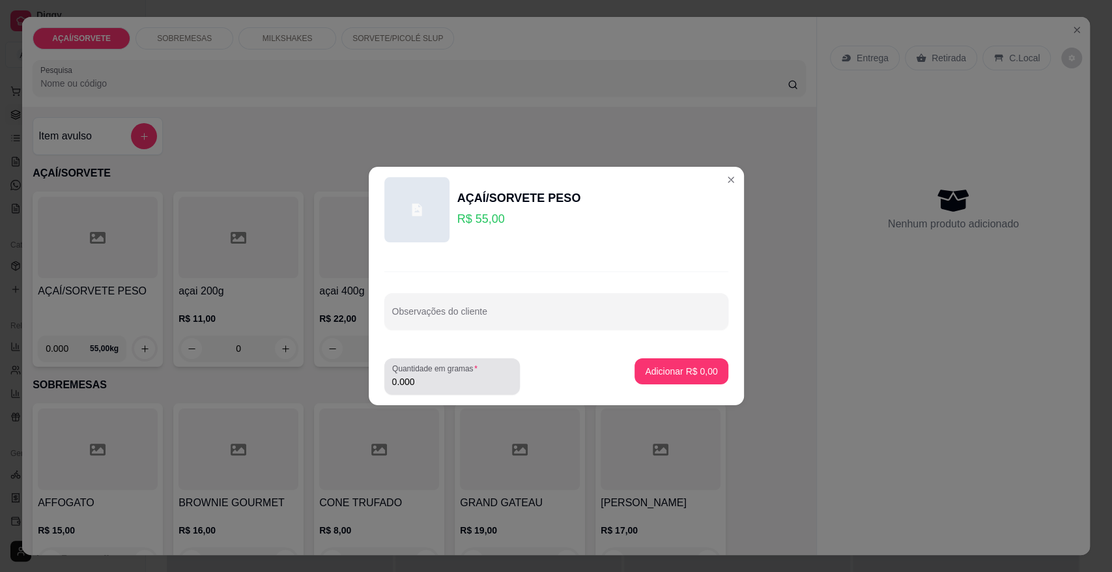
click at [435, 375] on input "0.000" at bounding box center [452, 381] width 120 height 13
type input "0.098"
click at [711, 378] on button "Adicionar R$ 5,39" at bounding box center [681, 371] width 93 height 26
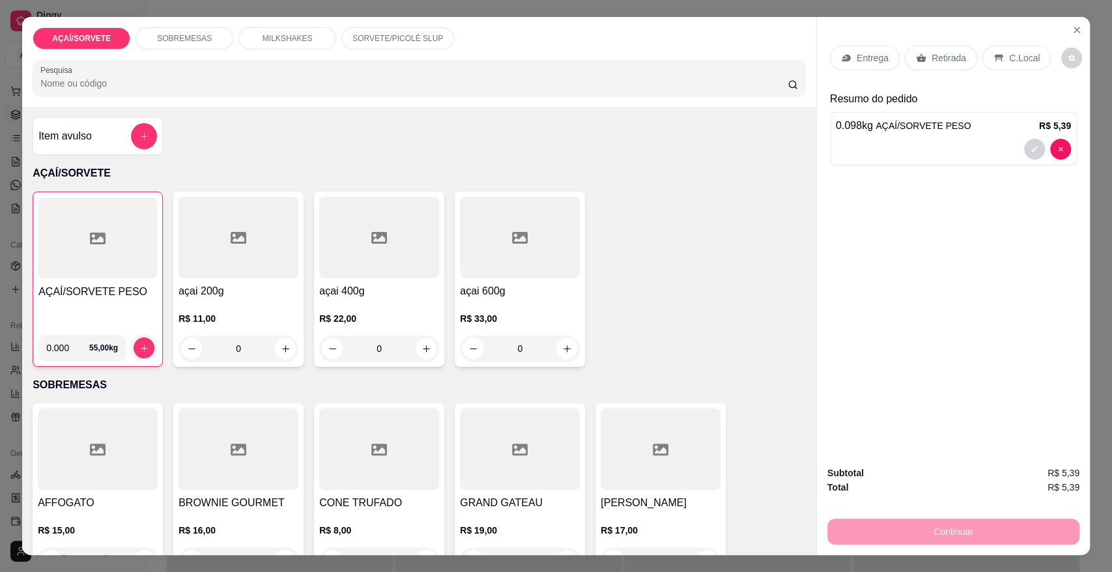
click at [923, 60] on div "Retirada" at bounding box center [941, 58] width 72 height 25
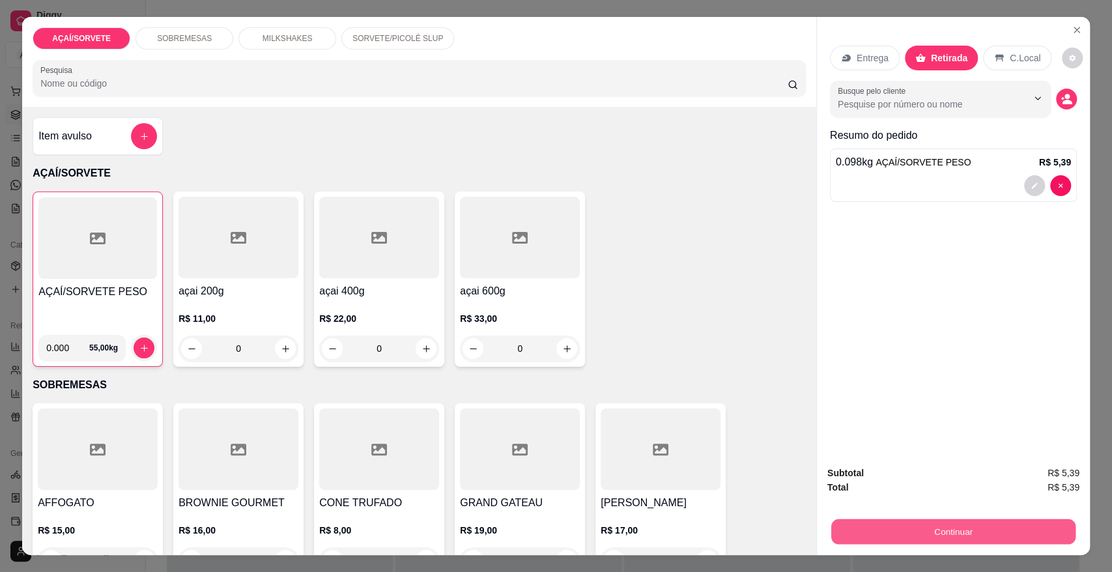
click at [874, 521] on button "Continuar" at bounding box center [953, 531] width 244 height 25
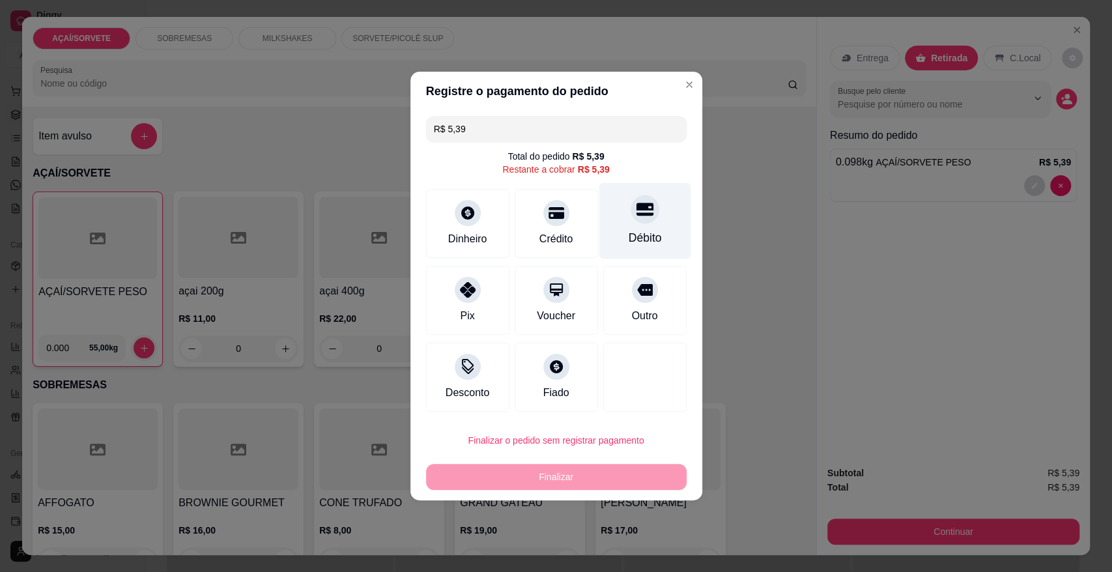
click at [631, 243] on div "Débito" at bounding box center [644, 237] width 33 height 17
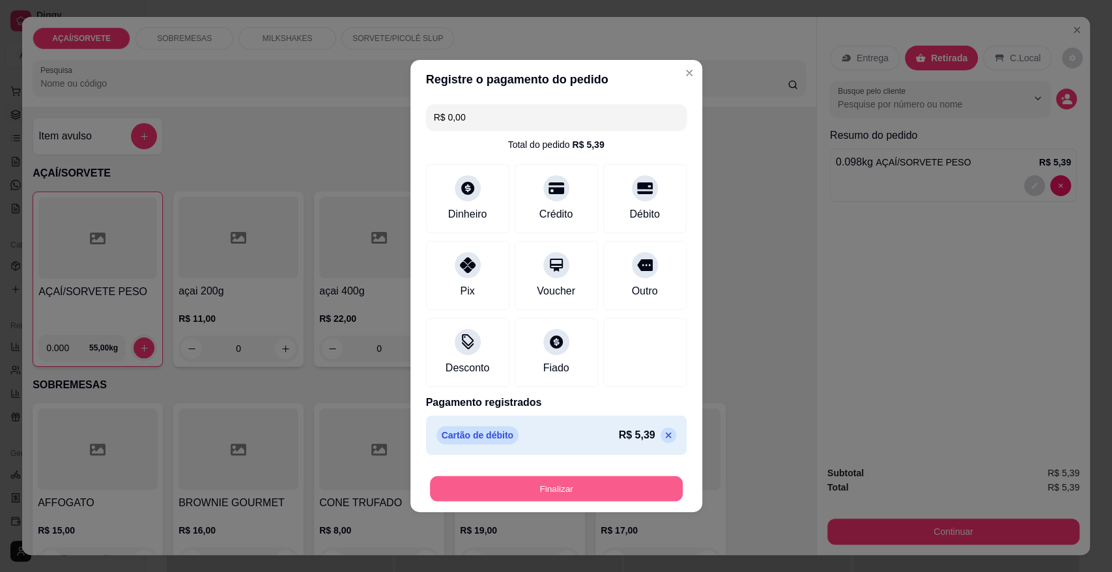
click at [613, 481] on button "Finalizar" at bounding box center [556, 488] width 253 height 25
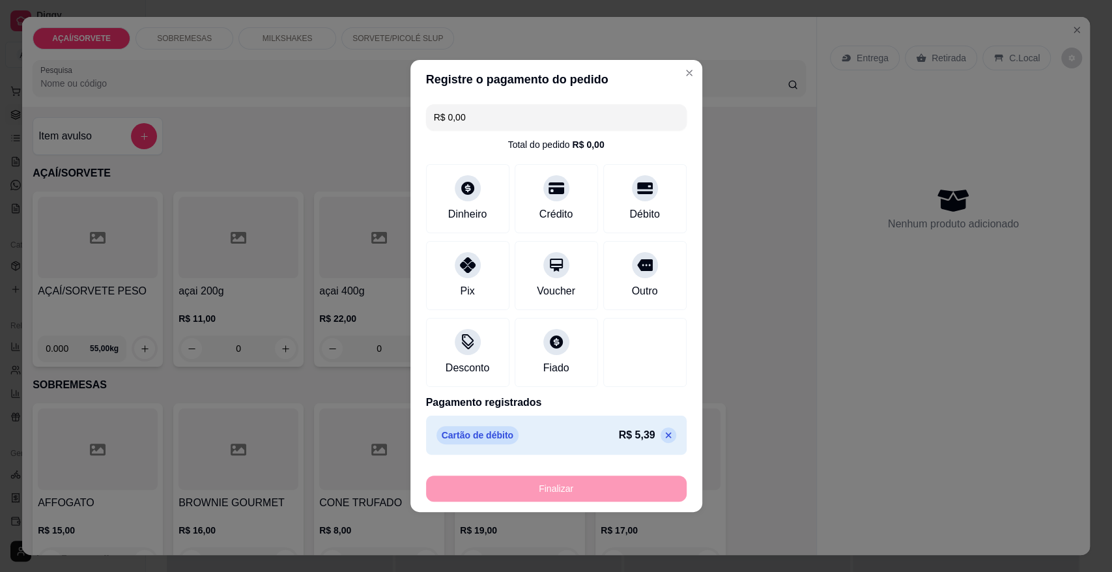
type input "-R$ 5,39"
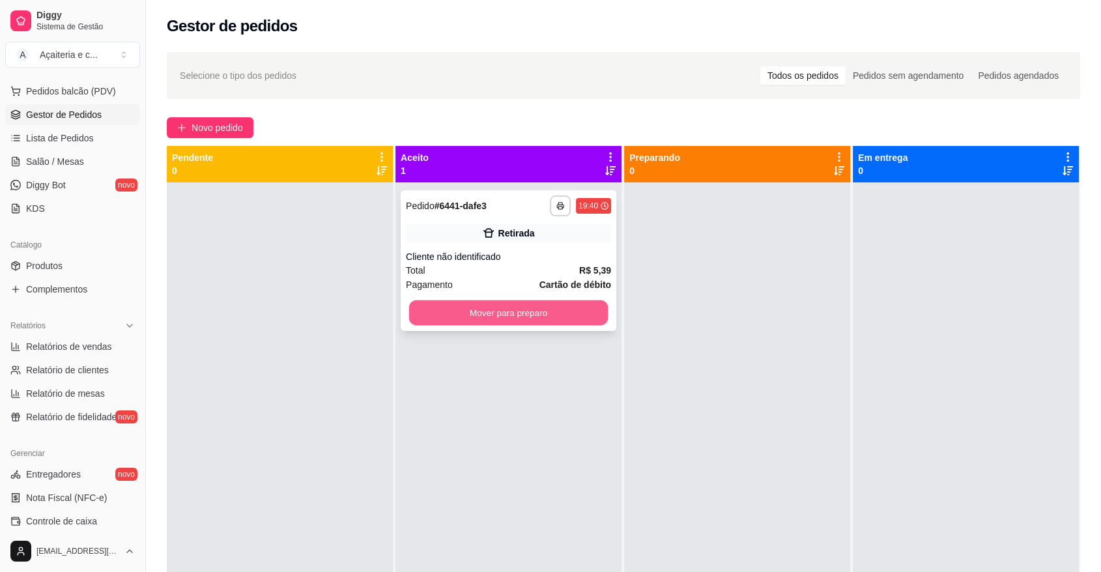
click at [551, 306] on button "Mover para preparo" at bounding box center [508, 312] width 199 height 25
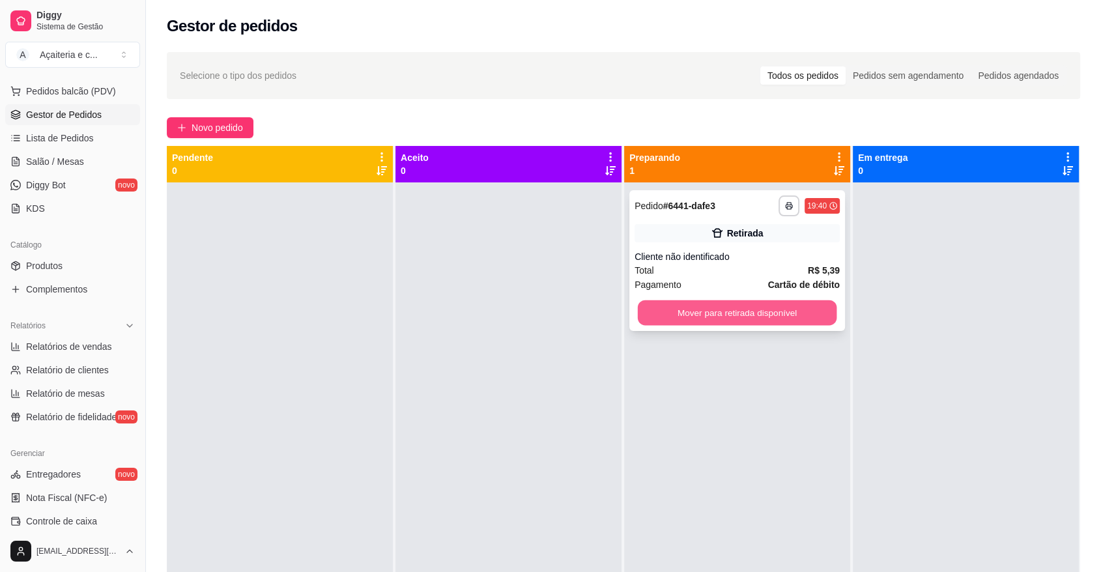
click at [675, 313] on button "Mover para retirada disponível" at bounding box center [737, 312] width 199 height 25
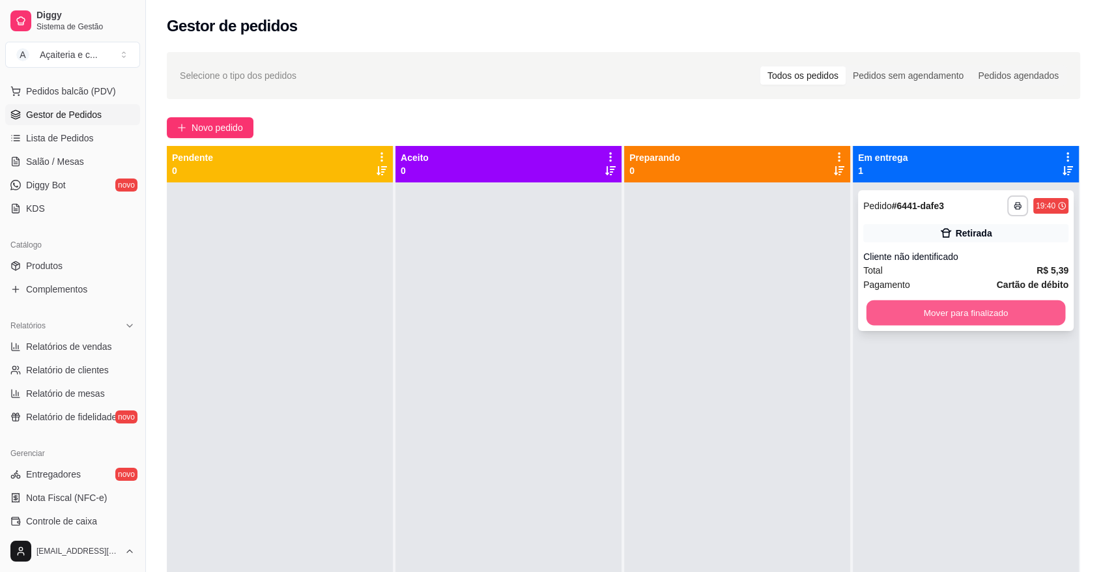
click at [880, 320] on button "Mover para finalizado" at bounding box center [966, 312] width 199 height 25
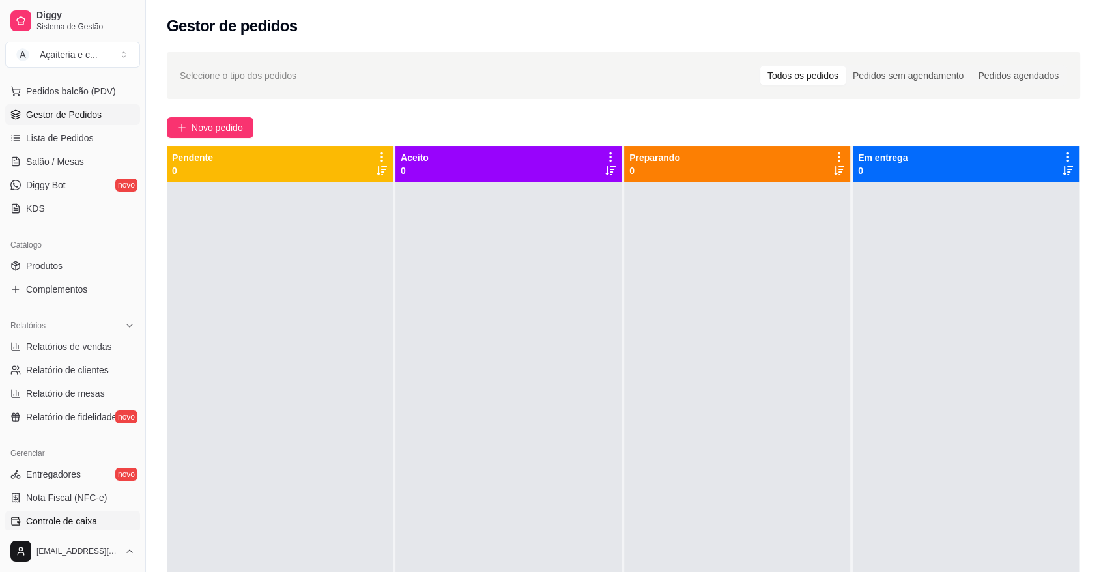
click at [82, 518] on span "Controle de caixa" at bounding box center [61, 521] width 71 height 13
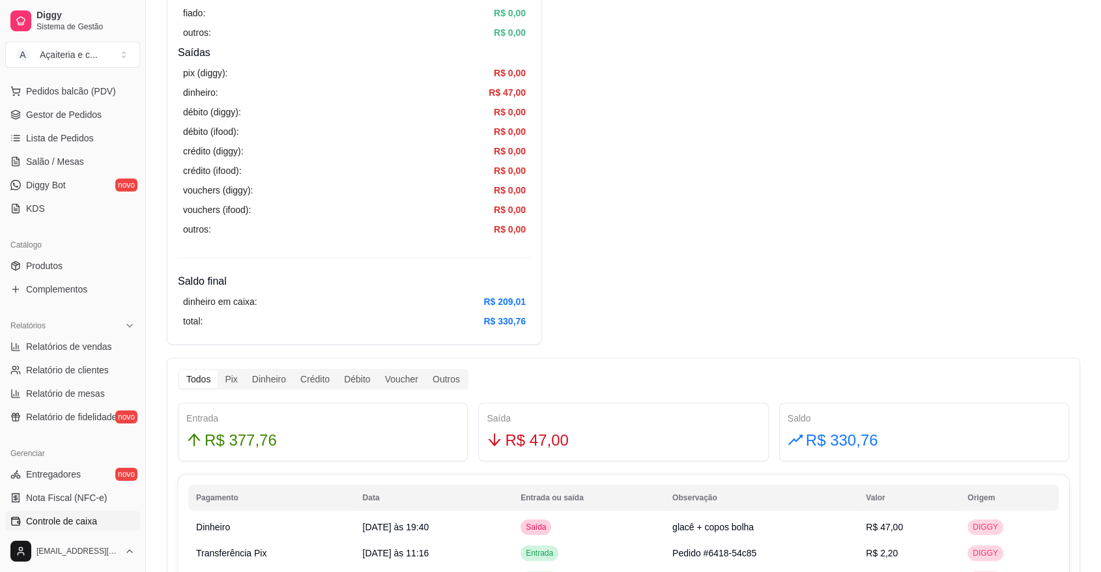
scroll to position [407, 0]
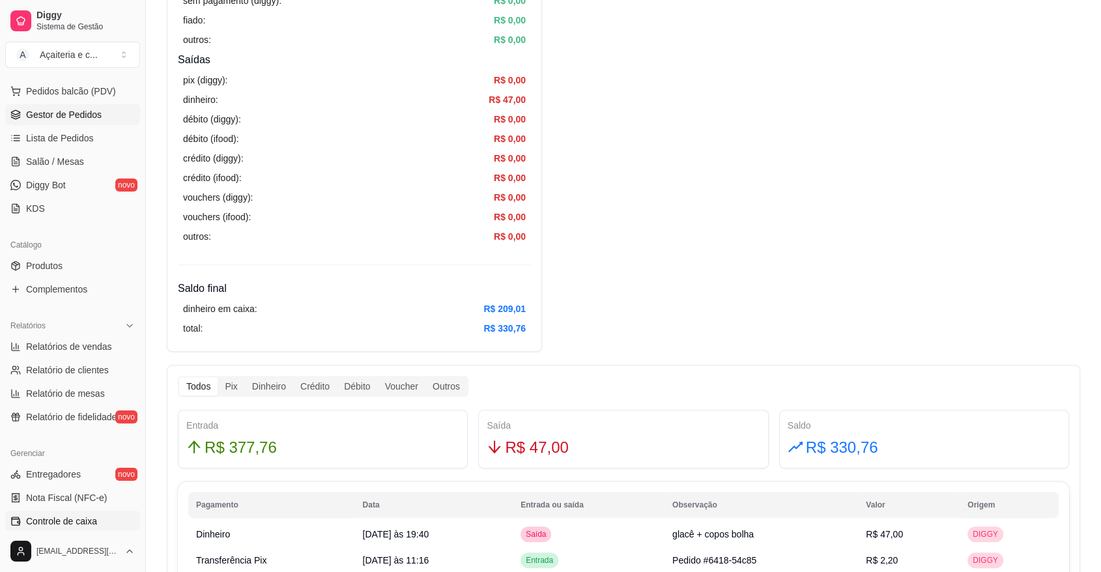
click at [112, 121] on link "Gestor de Pedidos" at bounding box center [72, 114] width 135 height 21
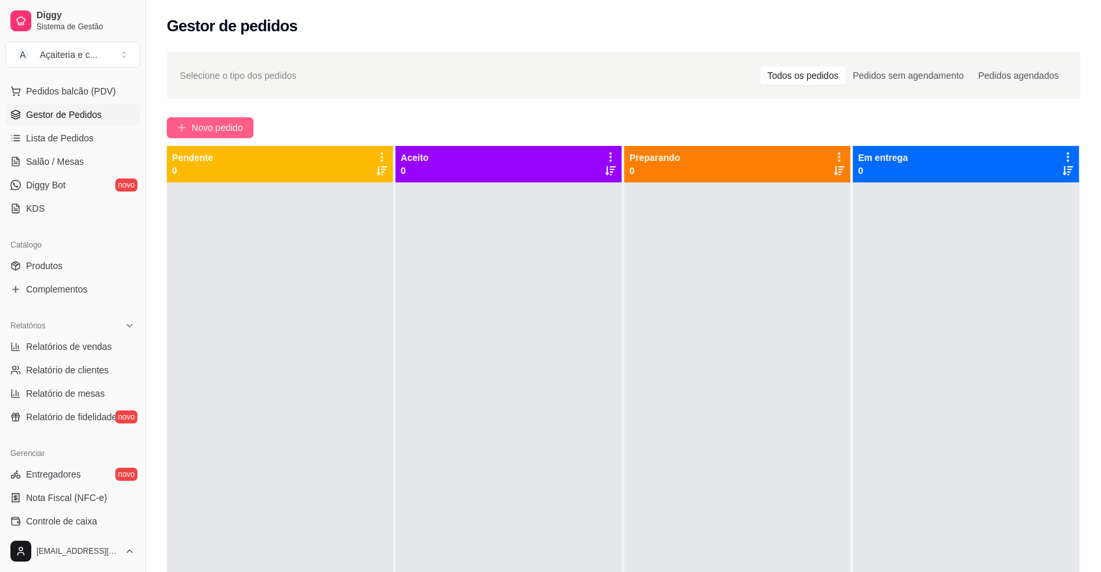
click at [241, 123] on span "Novo pedido" at bounding box center [217, 128] width 51 height 14
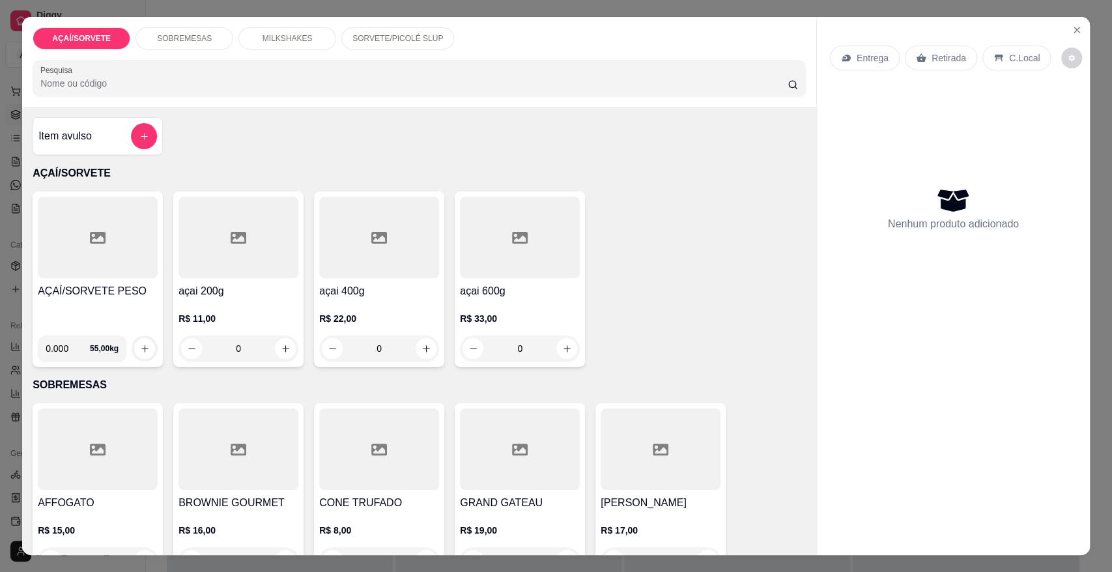
click at [125, 257] on div at bounding box center [98, 237] width 120 height 81
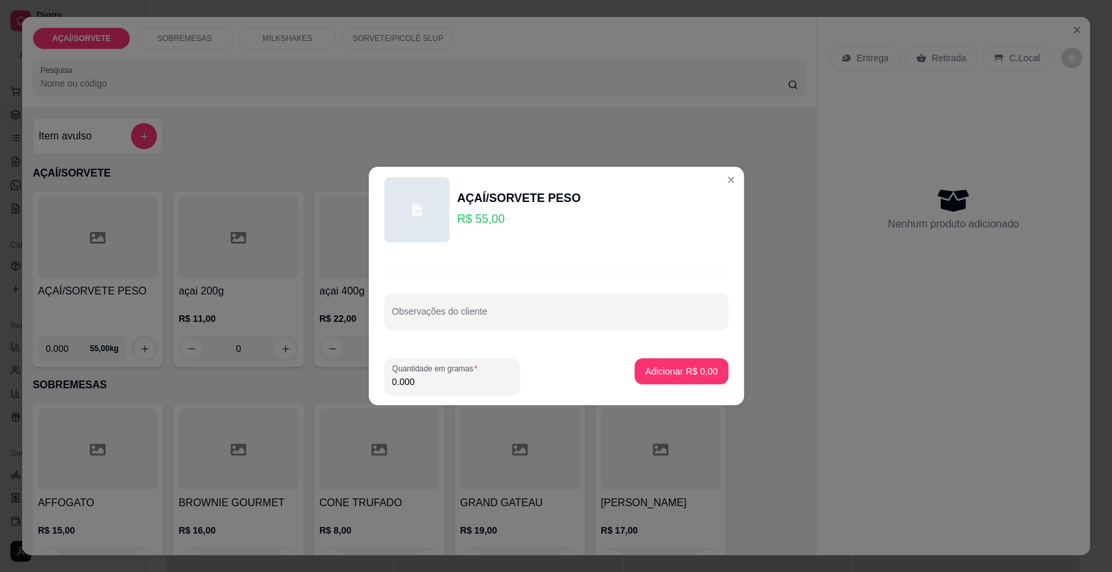
click at [494, 383] on input "0.000" at bounding box center [452, 381] width 120 height 13
type input "0.286"
click at [700, 367] on p "Adicionar R$ 15,73" at bounding box center [679, 371] width 76 height 12
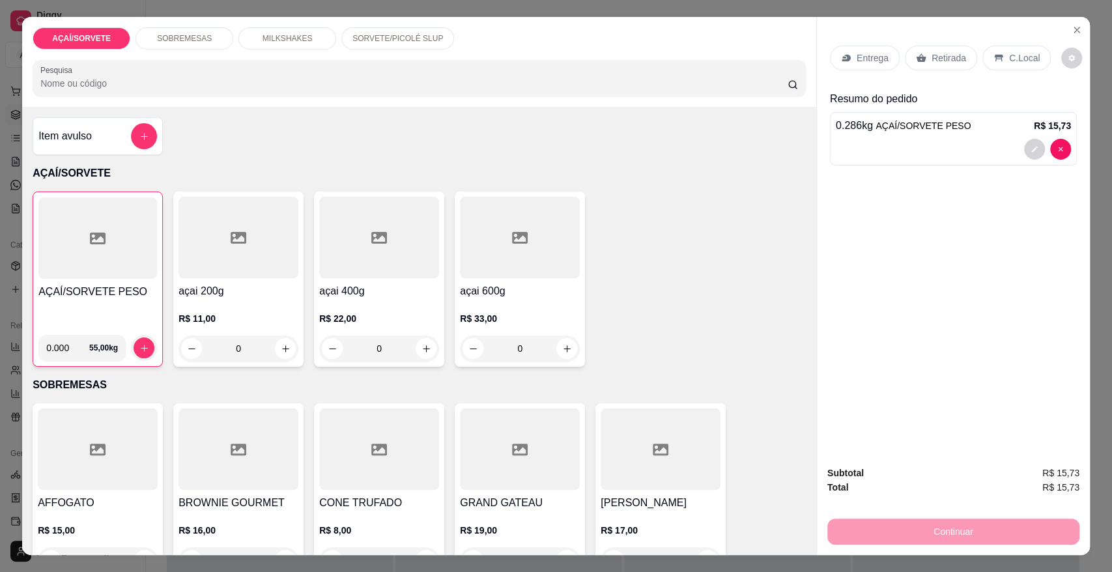
click at [926, 67] on div "Retirada" at bounding box center [941, 58] width 72 height 25
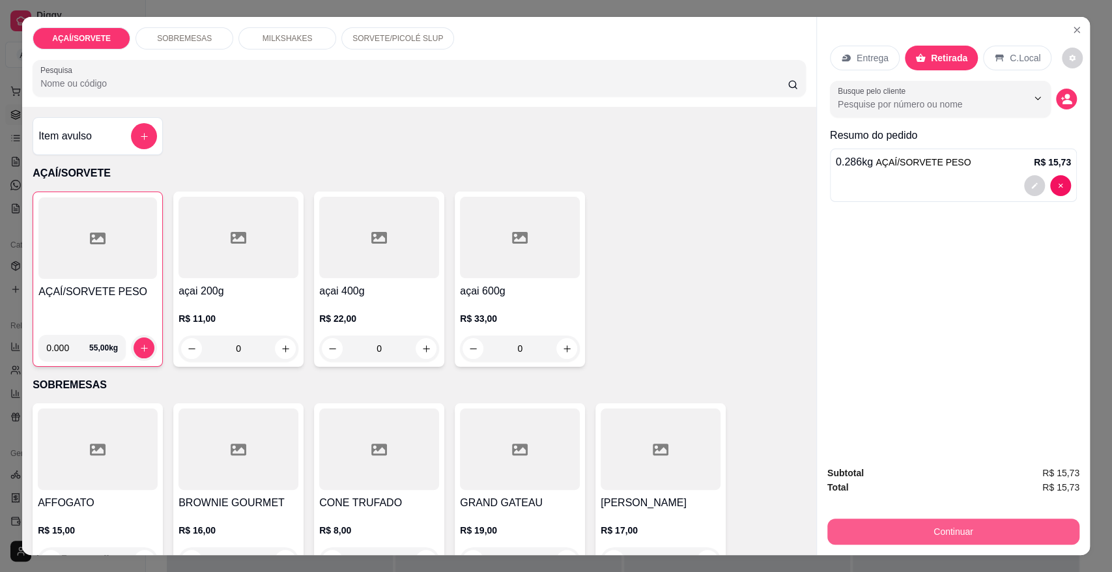
click at [886, 534] on button "Continuar" at bounding box center [953, 532] width 252 height 26
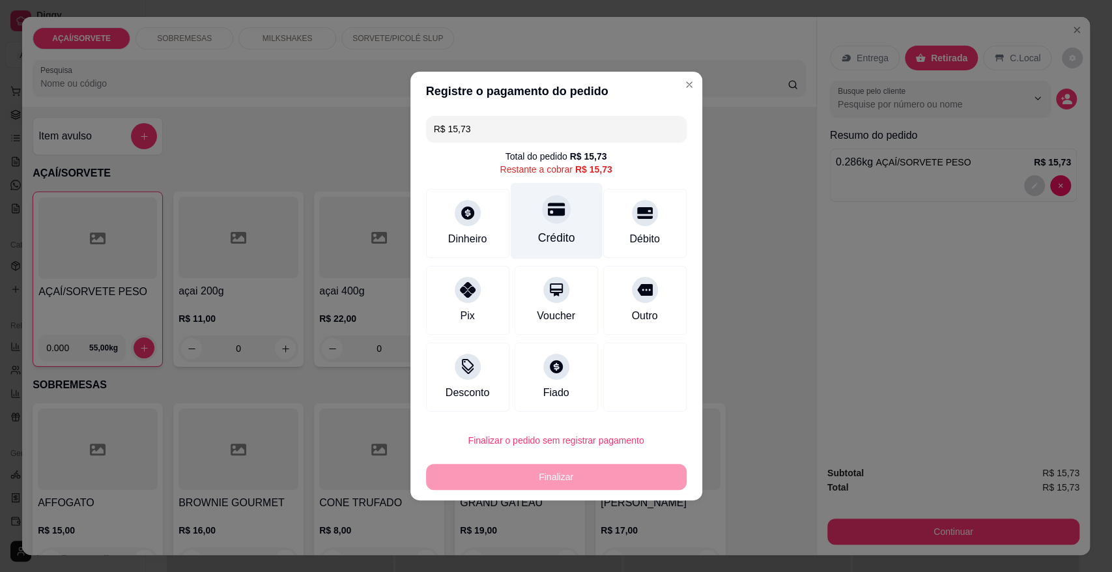
click at [582, 219] on div "Crédito" at bounding box center [556, 221] width 92 height 76
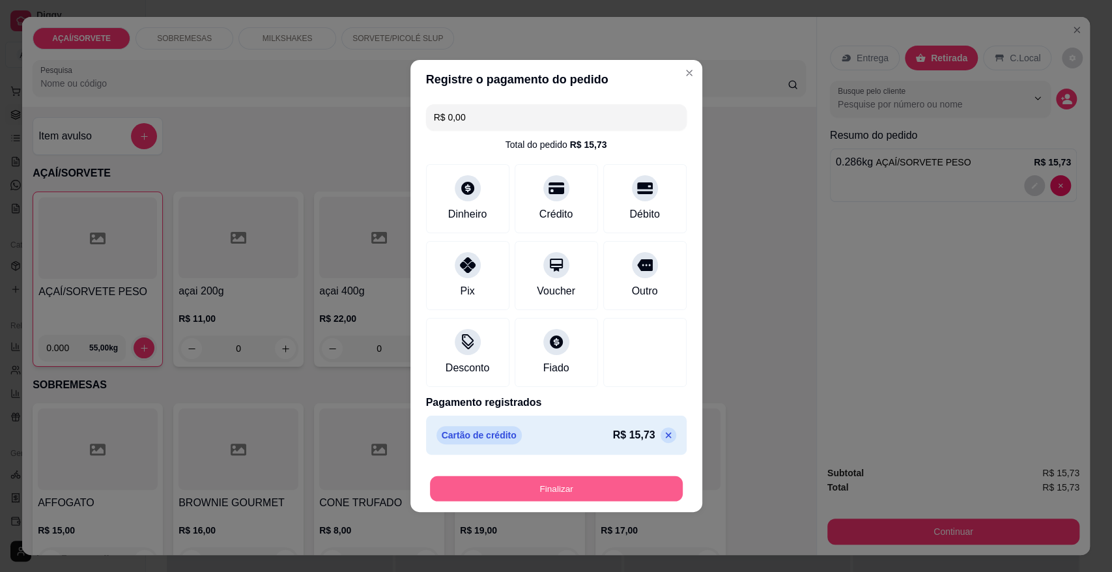
click at [575, 485] on button "Finalizar" at bounding box center [556, 488] width 253 height 25
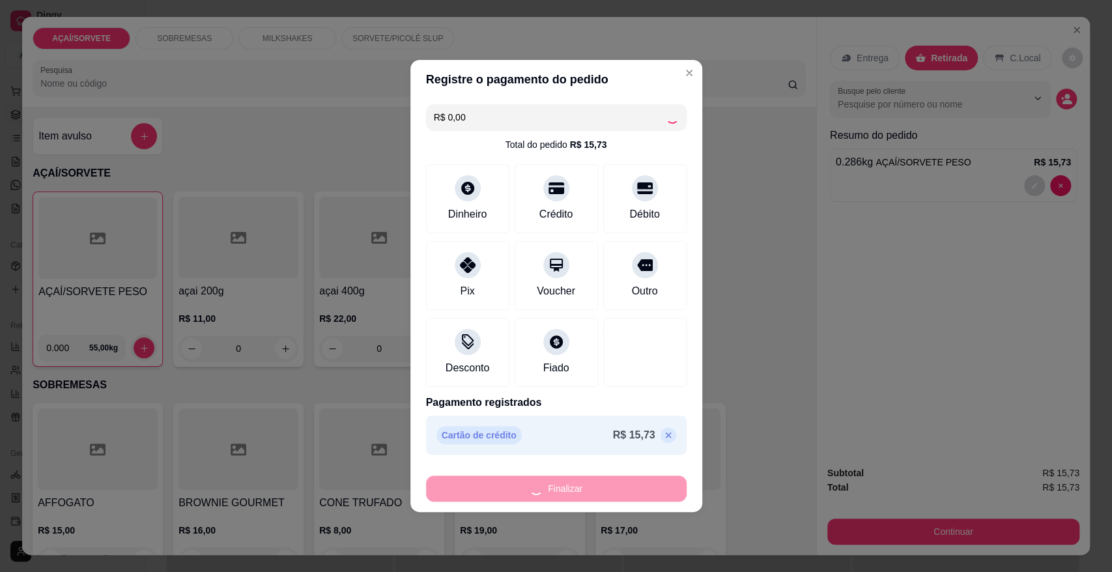
type input "-R$ 15,73"
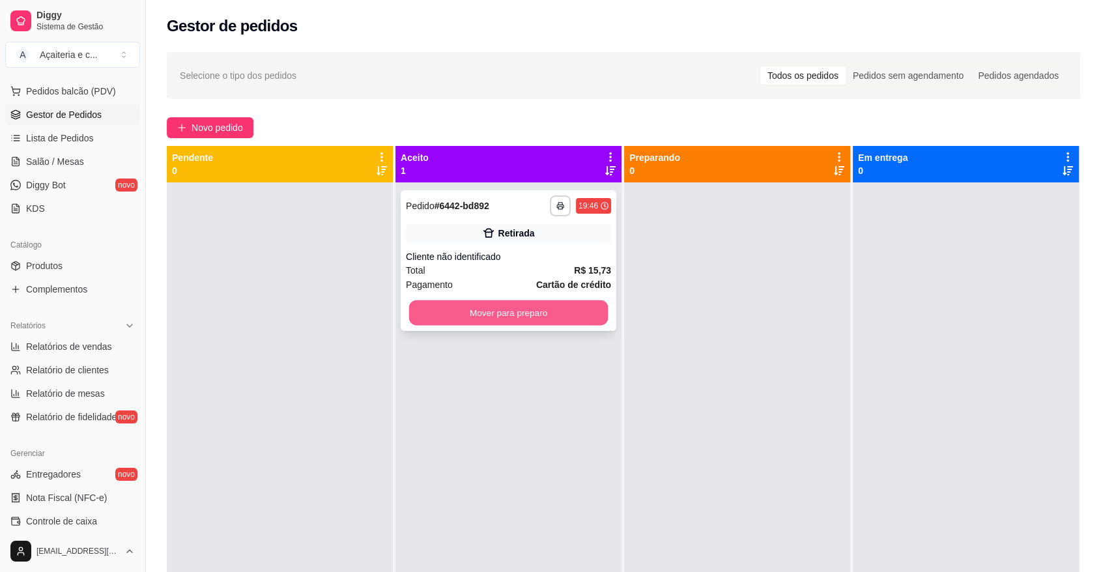
click at [569, 314] on button "Mover para preparo" at bounding box center [508, 312] width 199 height 25
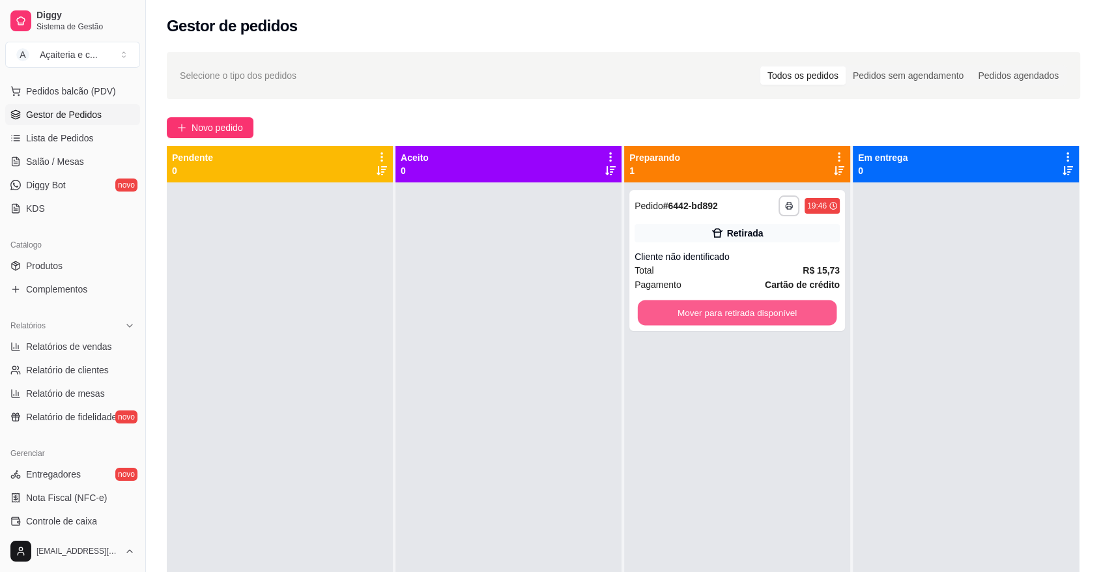
click at [740, 312] on button "Mover para retirada disponível" at bounding box center [737, 312] width 199 height 25
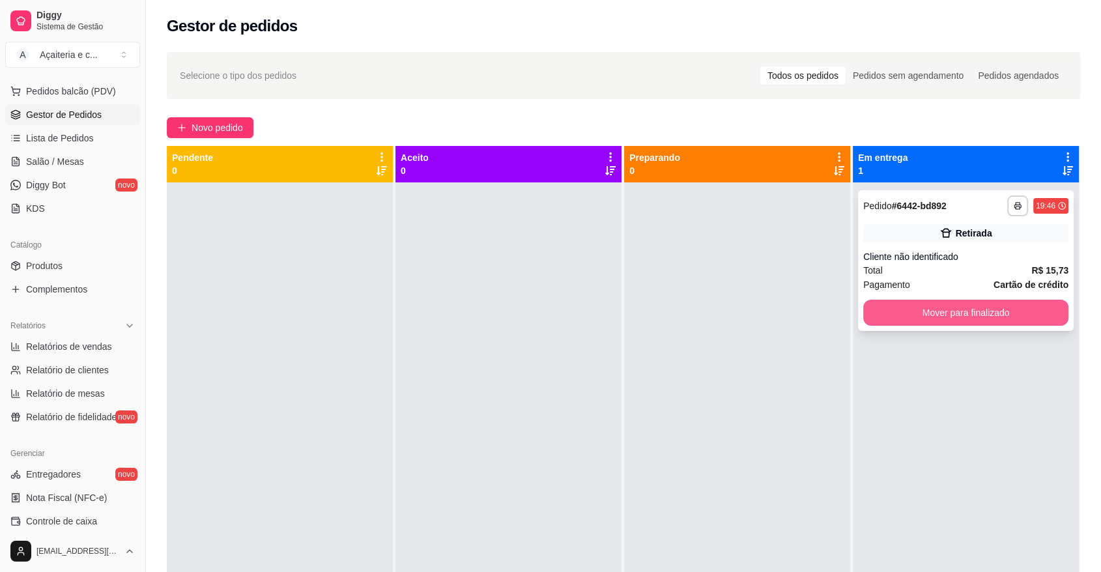
click at [902, 313] on button "Mover para finalizado" at bounding box center [965, 313] width 205 height 26
